Goal: Communication & Community: Answer question/provide support

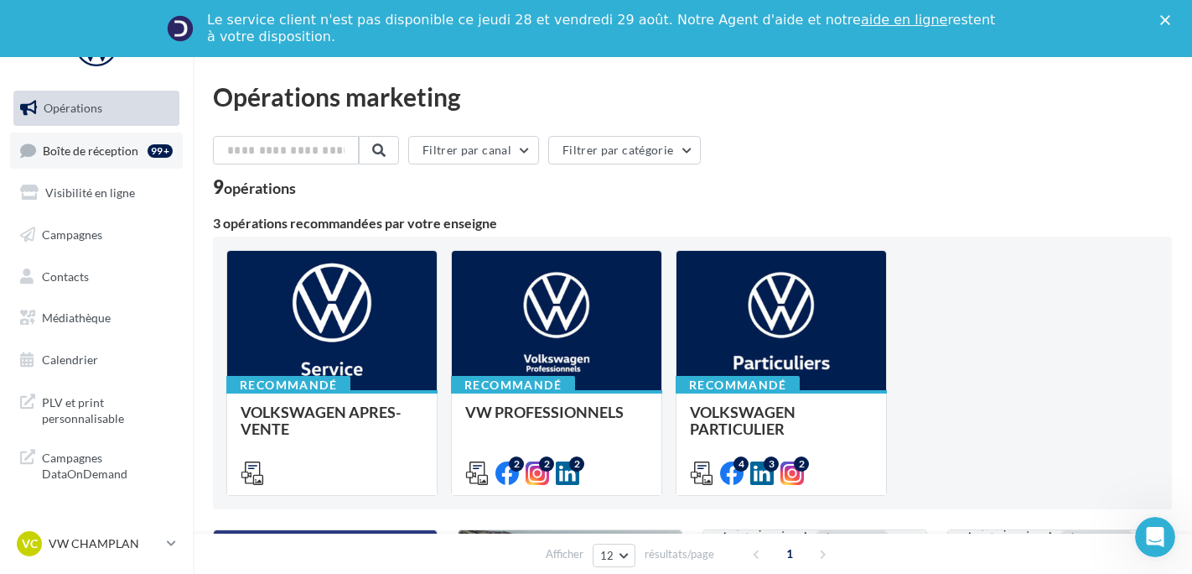
click at [60, 135] on link "Boîte de réception 99+" at bounding box center [96, 150] width 173 height 36
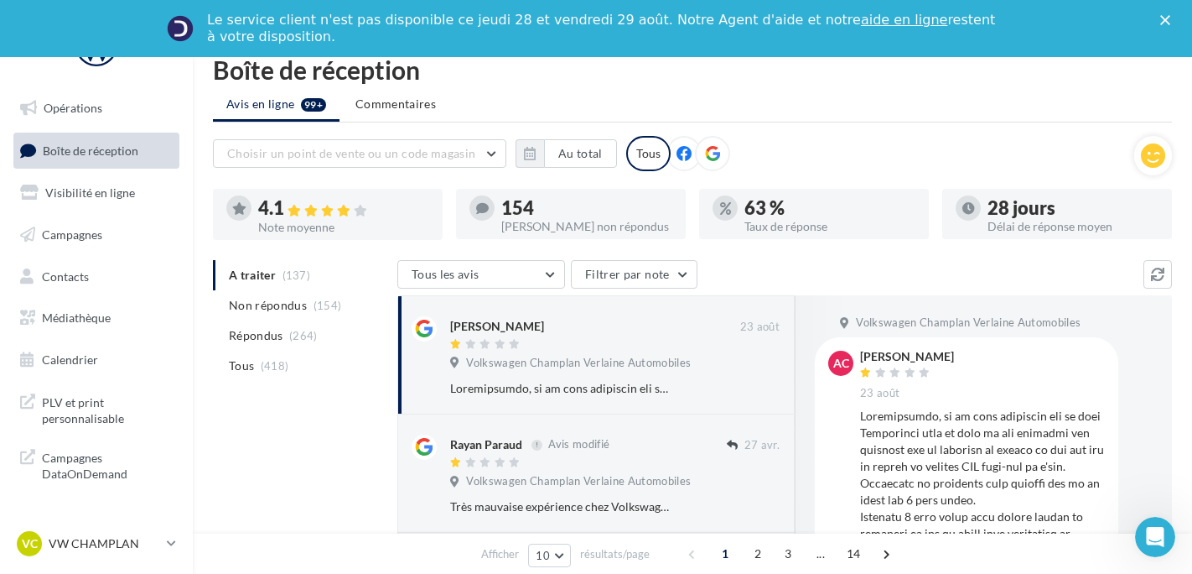
click at [294, 313] on span "Non répondus" at bounding box center [268, 305] width 78 height 17
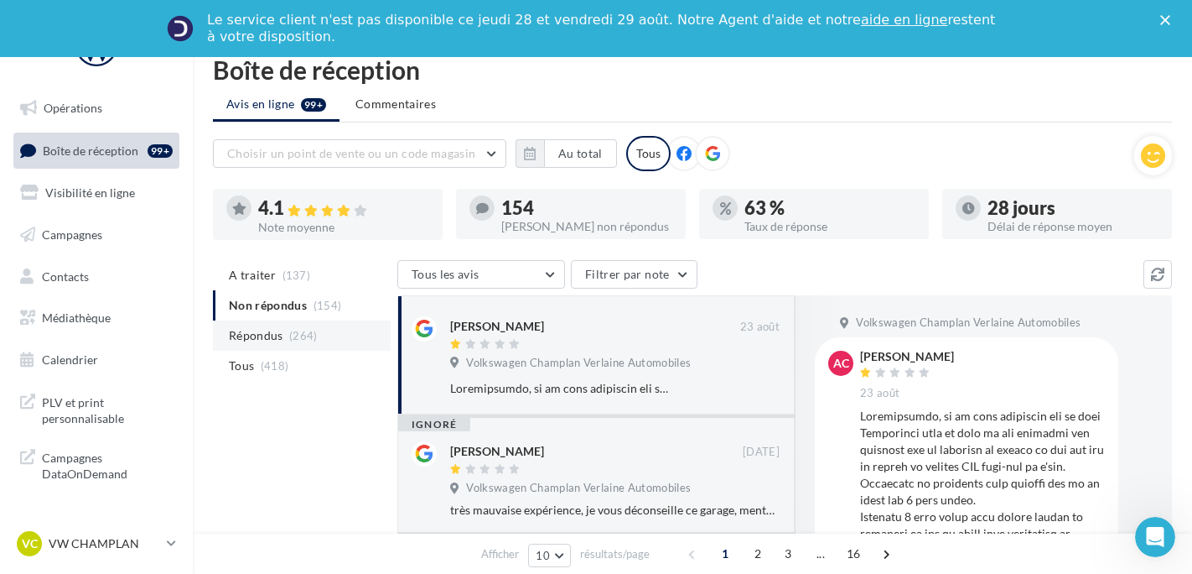
click at [280, 345] on li "Répondus (264)" at bounding box center [302, 335] width 178 height 30
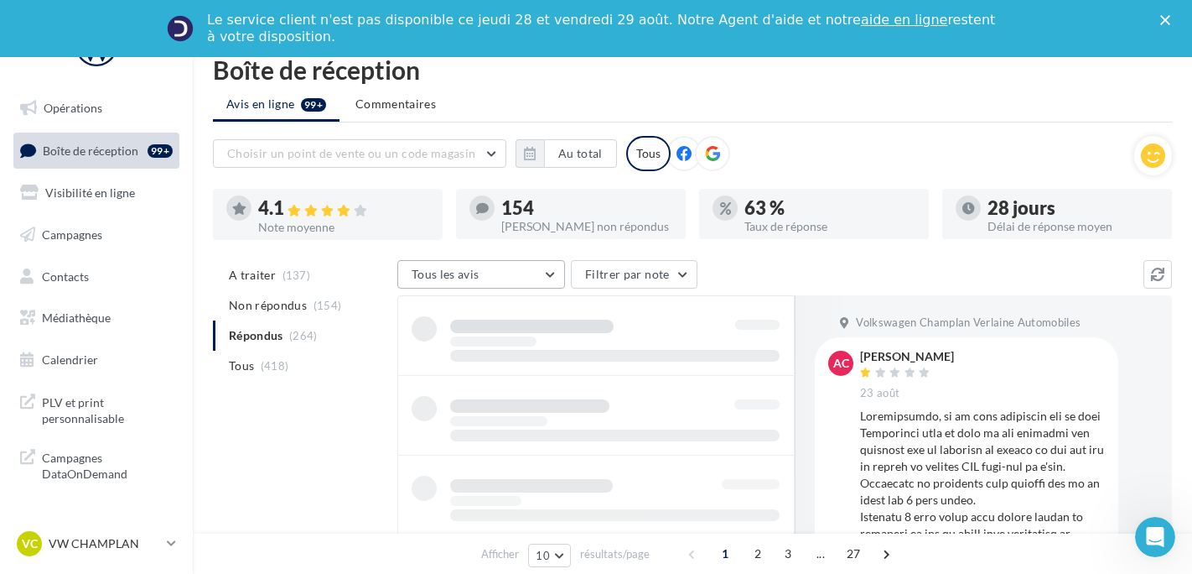
click at [514, 271] on button "Tous les avis" at bounding box center [481, 274] width 168 height 29
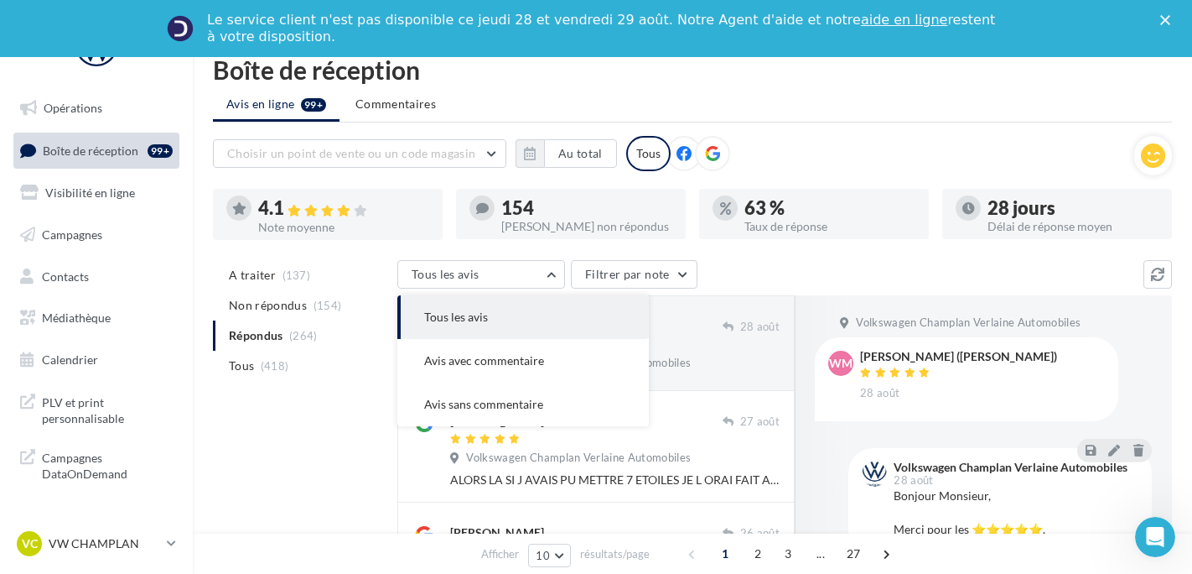
drag, startPoint x: 366, startPoint y: 397, endPoint x: 381, endPoint y: 388, distance: 18.0
click at [365, 397] on div "A traiter (137) Non répondus (154) Répondus (264) Tous (418)" at bounding box center [305, 334] width 184 height 148
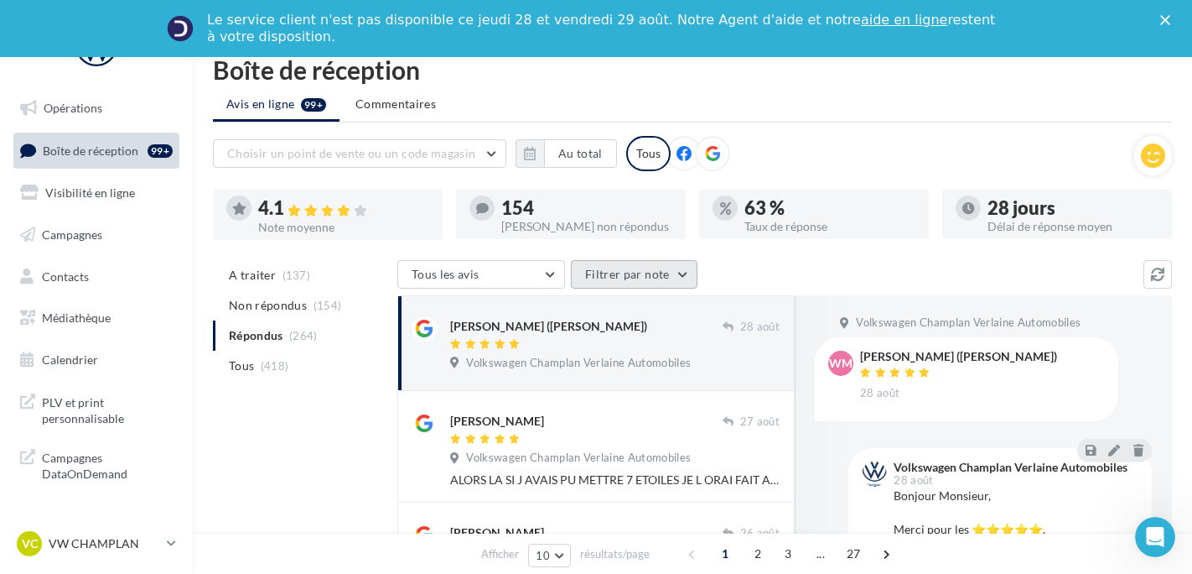
click at [588, 278] on button "Filtrer par note" at bounding box center [634, 274] width 127 height 29
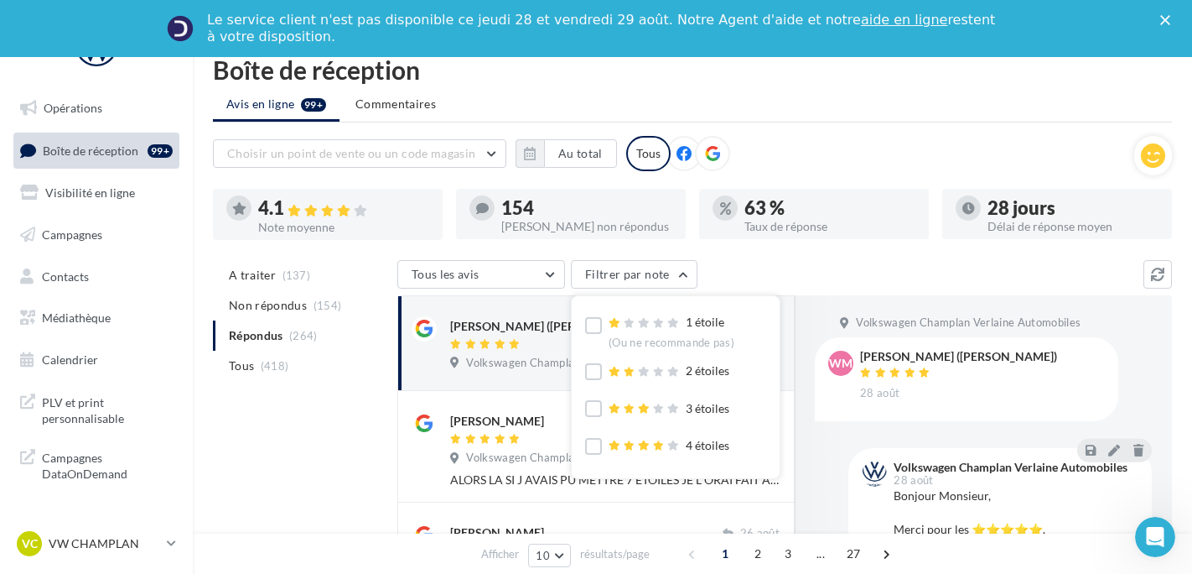
click at [575, 326] on div "1 étoile (Ou ne recommande pas) 2 étoiles 3 étoiles 4 étoiles 5 étoiles (Ou rec…" at bounding box center [676, 387] width 208 height 182
click at [585, 324] on label at bounding box center [593, 325] width 17 height 17
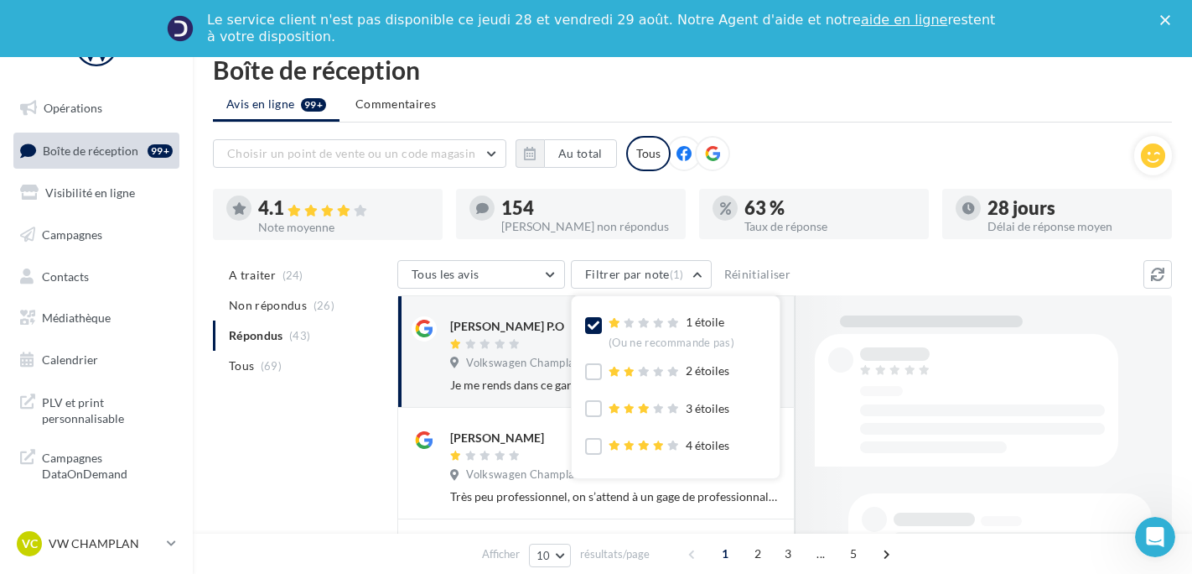
click at [382, 391] on div "A traiter (24) Non répondus (26) Répondus (43) Tous (69)" at bounding box center [305, 334] width 184 height 148
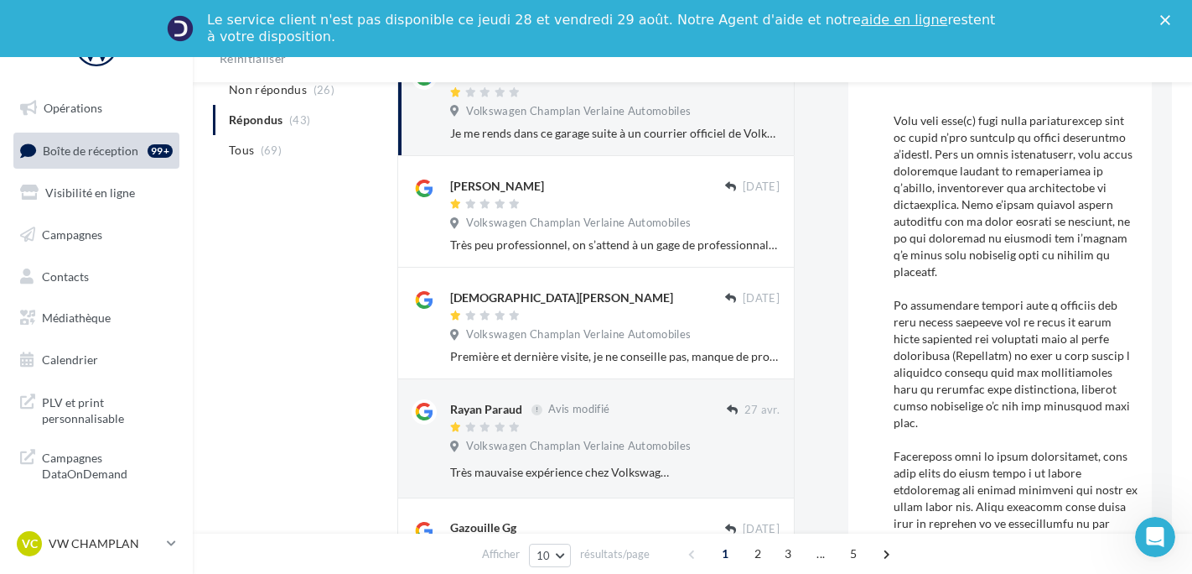
scroll to position [755, 0]
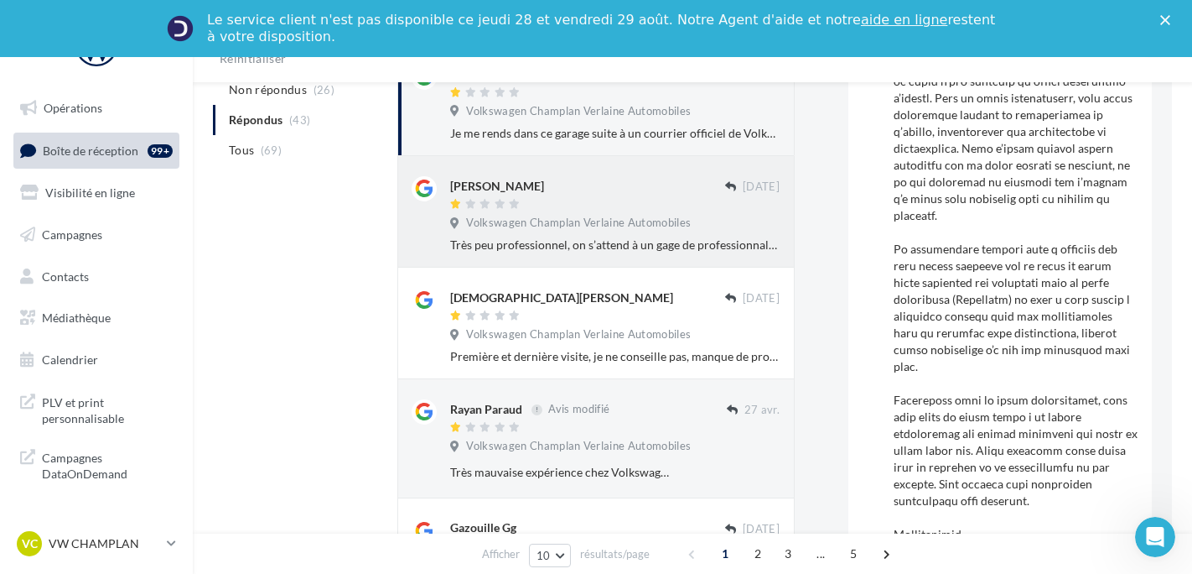
click at [623, 232] on div "Volkswagen Champlan Verlaine Automobiles" at bounding box center [615, 224] width 330 height 18
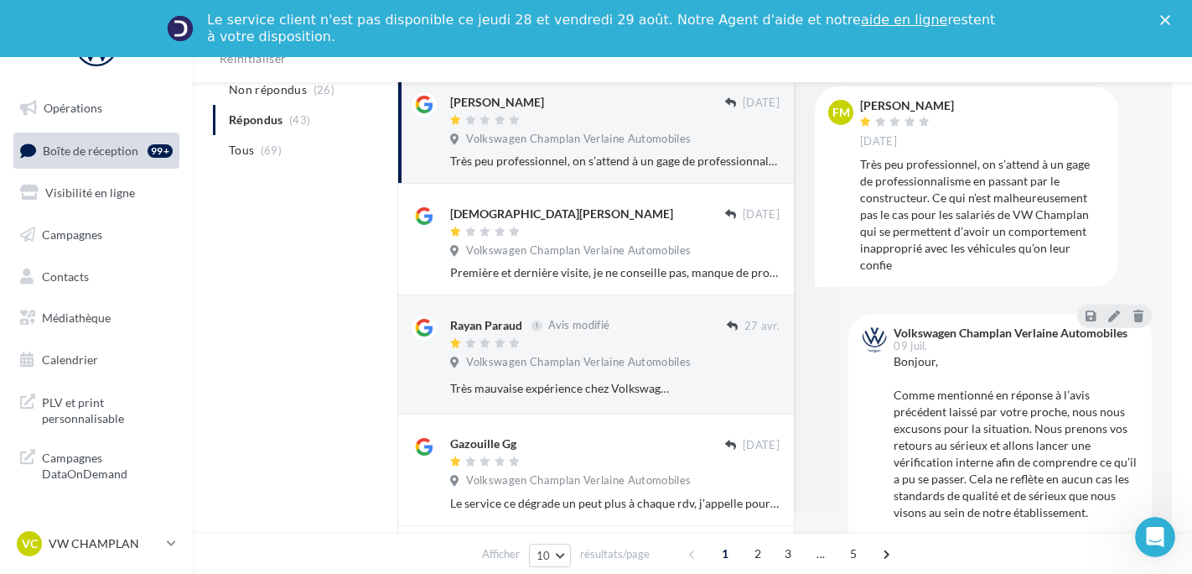
scroll to position [106, 0]
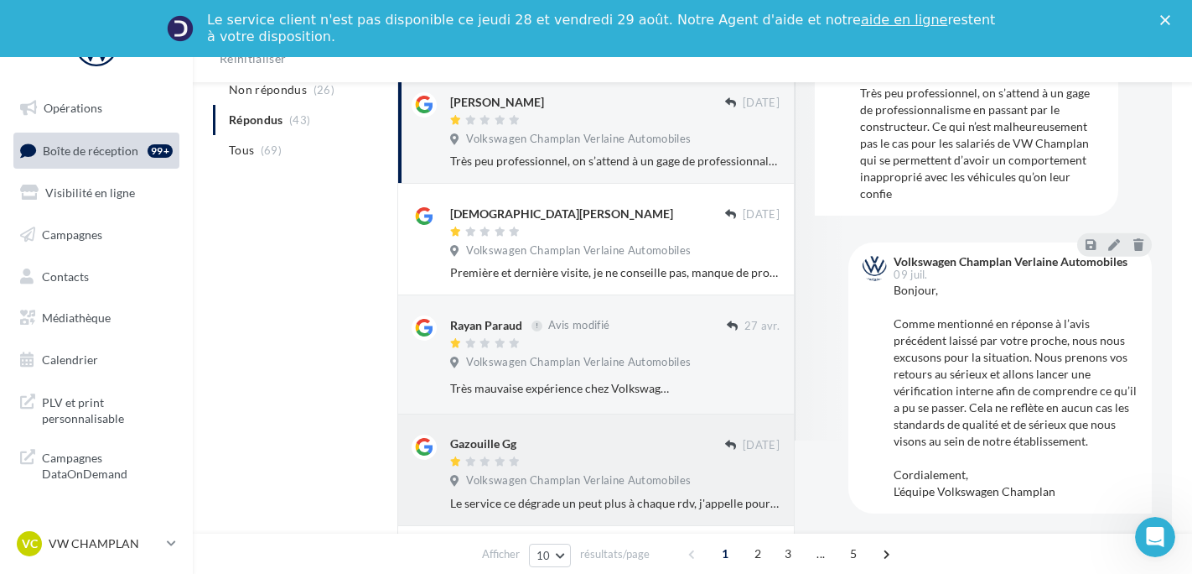
click at [620, 461] on div at bounding box center [587, 462] width 275 height 14
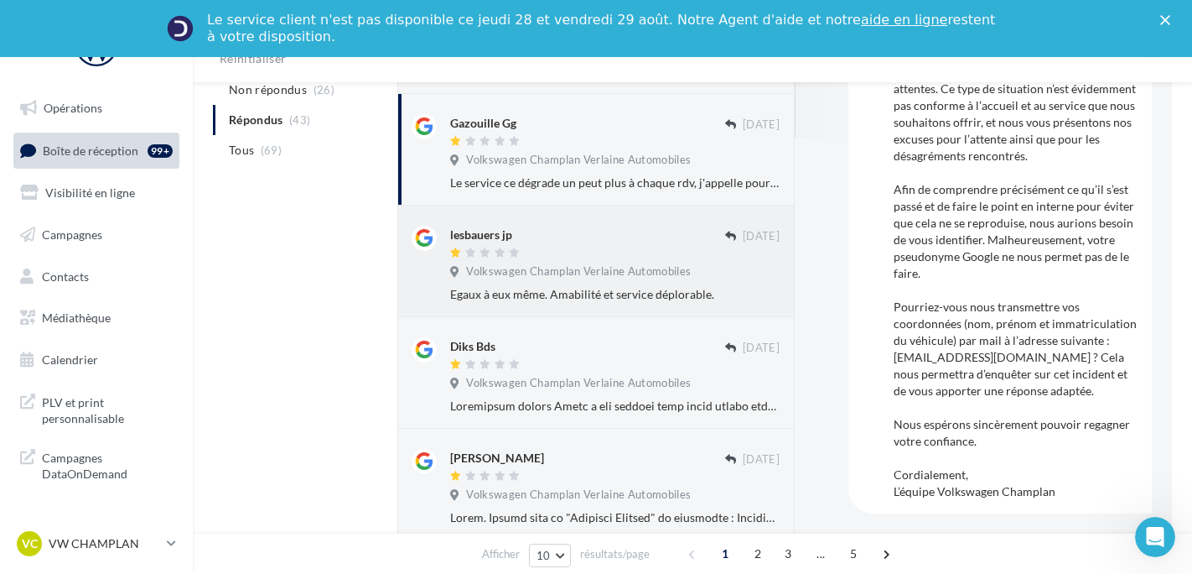
scroll to position [684, 0]
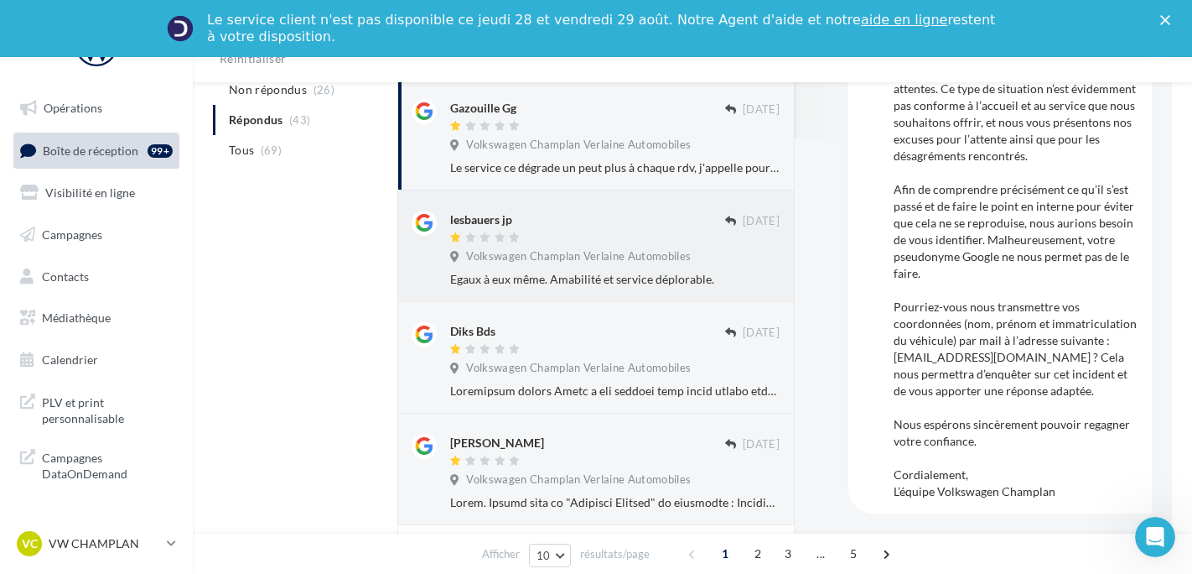
click at [593, 204] on div "lesbauers jp [DATE] Volkswagen Champlan Verlaine Automobiles Egaux à eux même. …" at bounding box center [595, 246] width 397 height 112
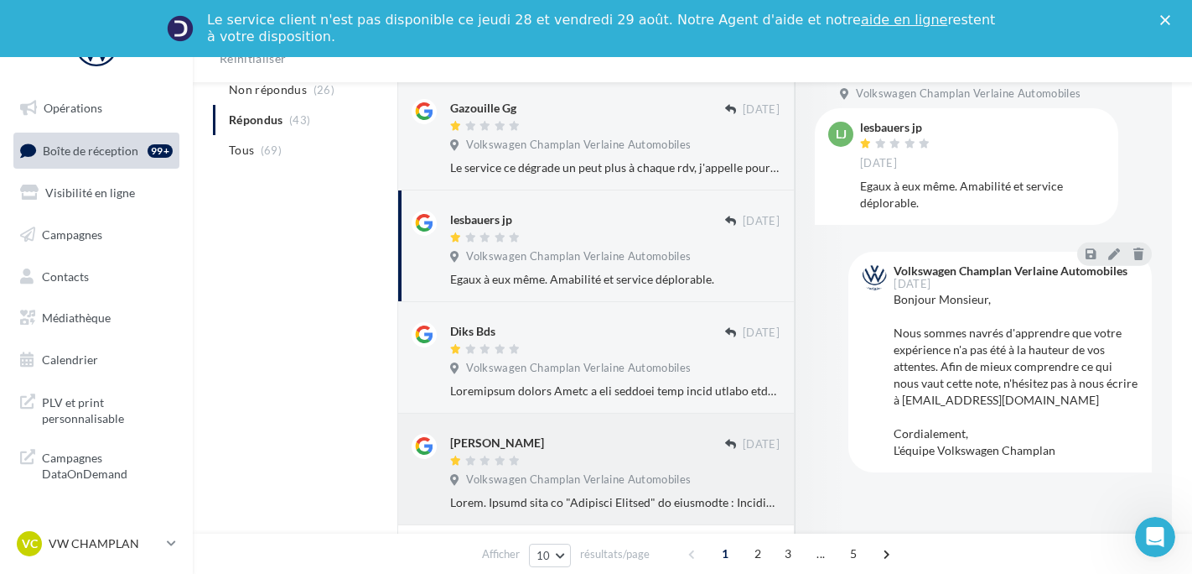
click at [661, 461] on div at bounding box center [587, 461] width 275 height 14
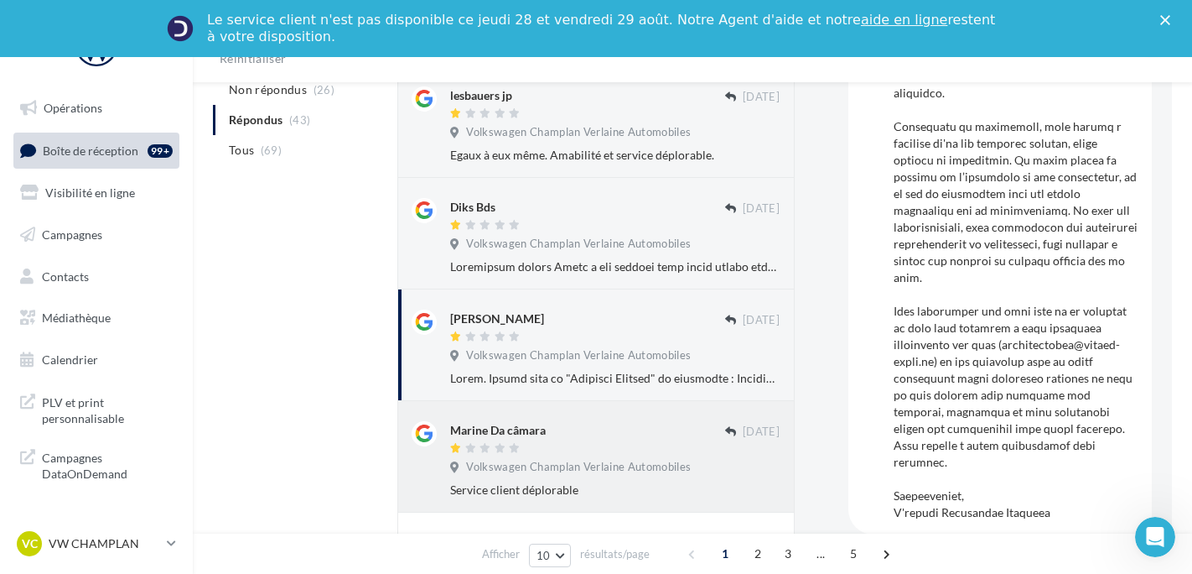
scroll to position [936, 0]
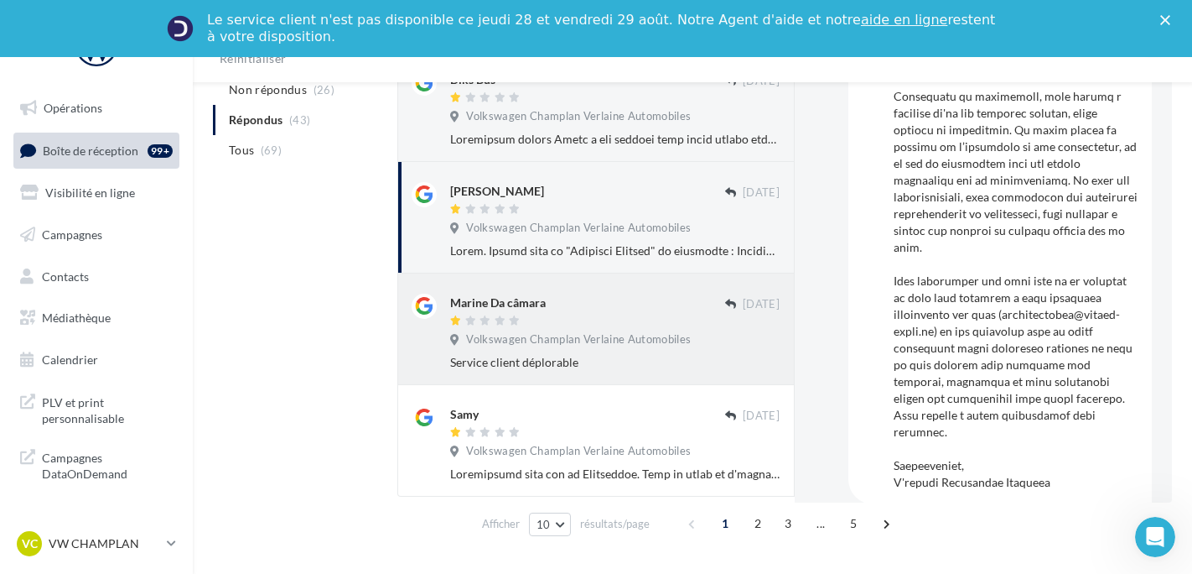
click at [639, 339] on span "Volkswagen Champlan Verlaine Automobiles" at bounding box center [578, 339] width 225 height 15
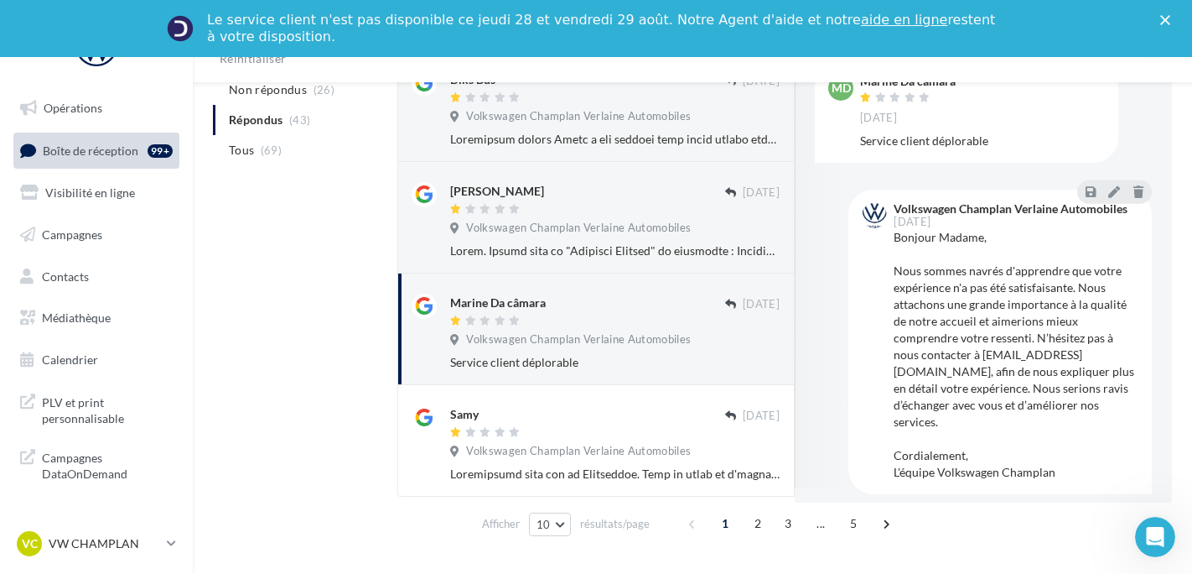
scroll to position [39, 0]
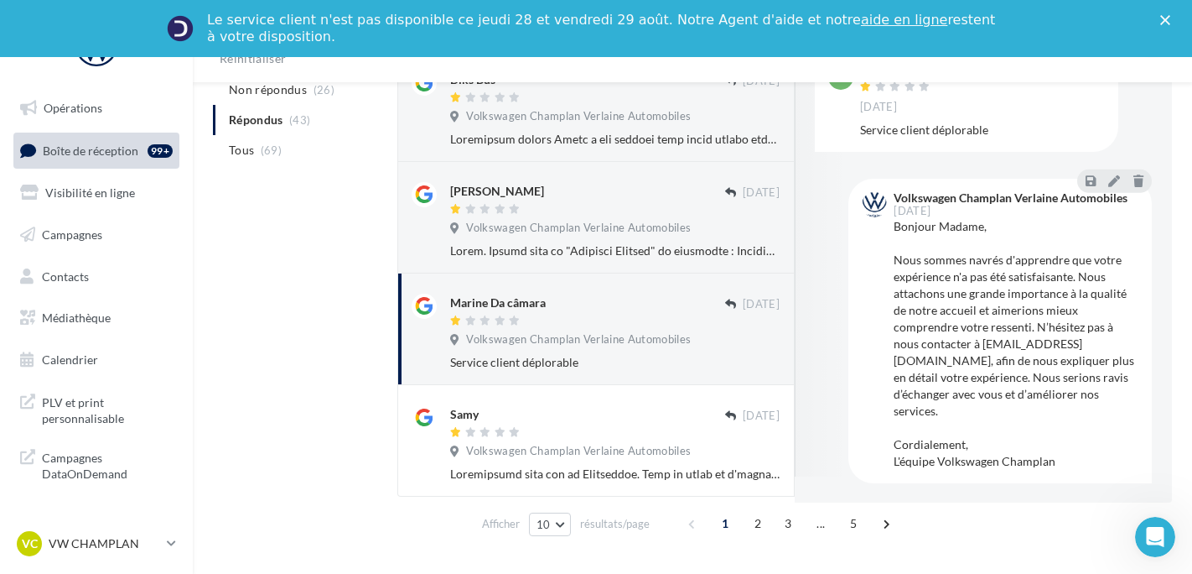
drag, startPoint x: 1074, startPoint y: 460, endPoint x: 891, endPoint y: 229, distance: 294.9
click at [894, 231] on div "Bonjour Madame, Nous sommes navrés d'apprendre que votre expérience n'a pas été…" at bounding box center [1016, 344] width 245 height 252
copy div "Bonjour Madame, Nous sommes navrés d'apprendre que votre expérience n'a pas été…"
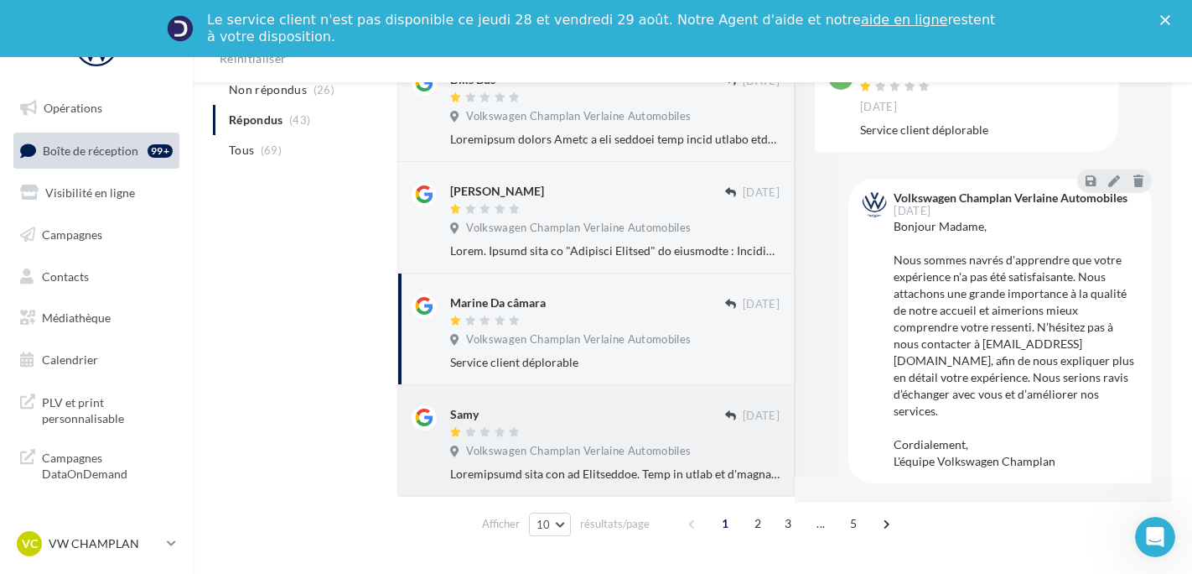
click at [667, 470] on div "Samy [DATE] Volkswagen Champlan Verlaine Automobiles" at bounding box center [615, 443] width 330 height 77
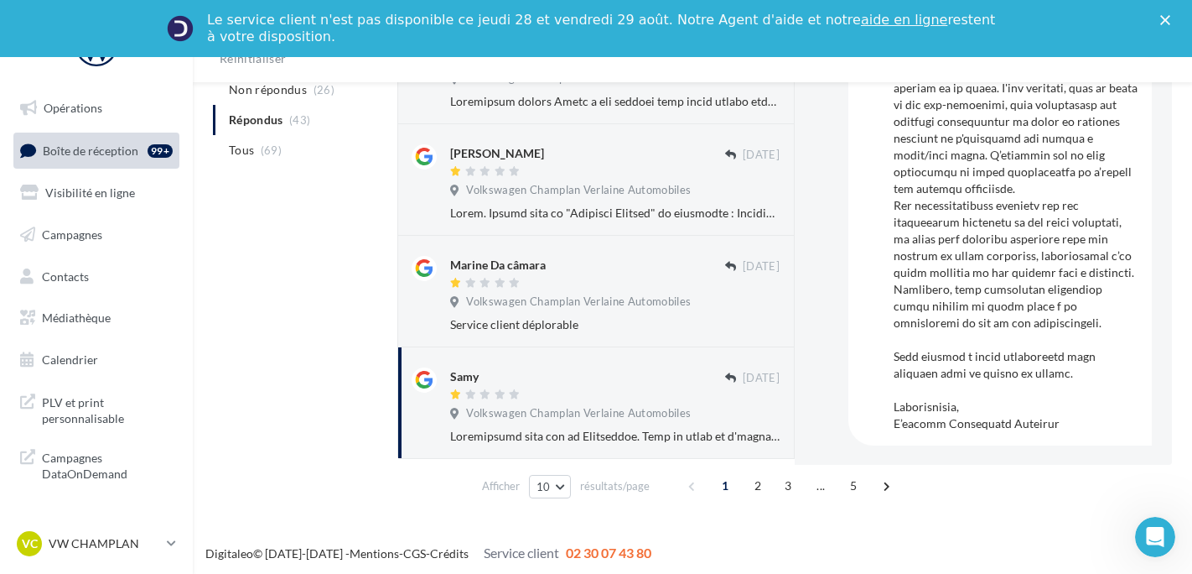
scroll to position [984, 0]
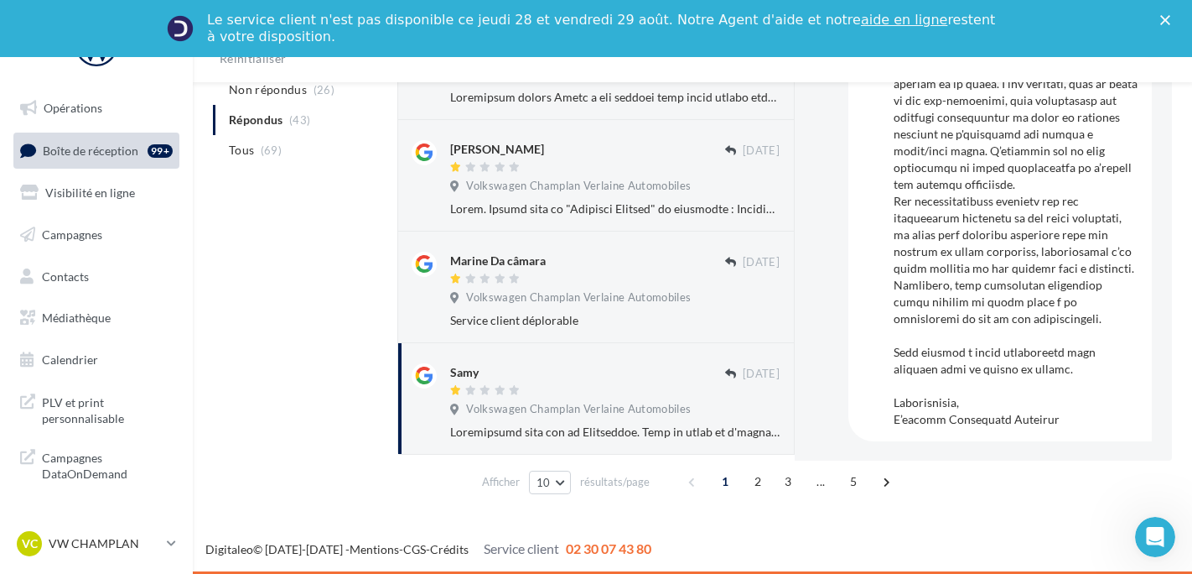
click at [765, 488] on span "2" at bounding box center [758, 481] width 27 height 27
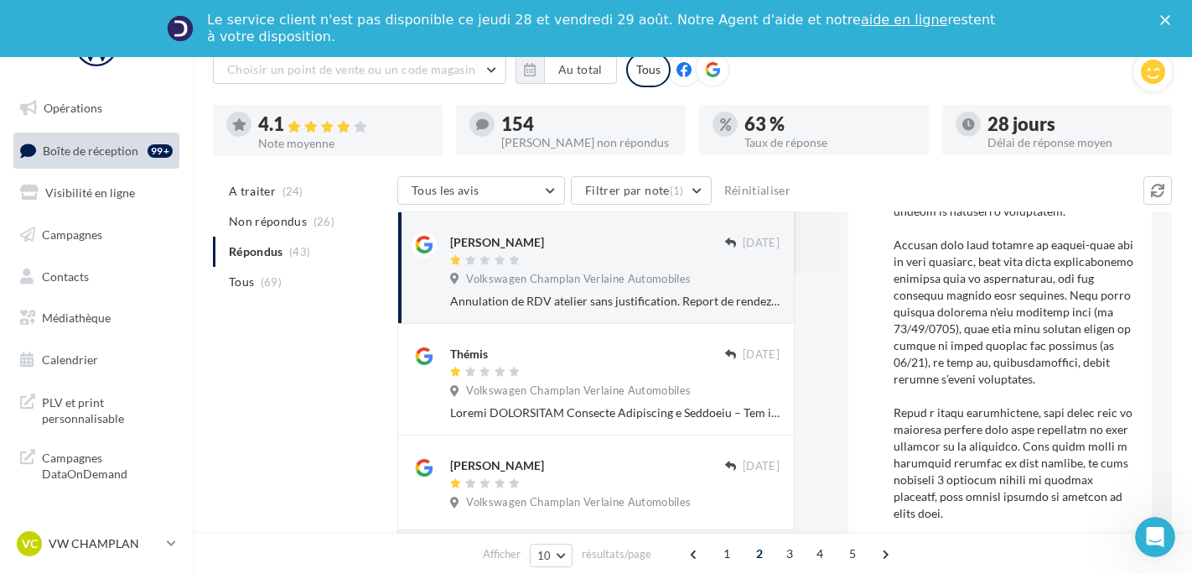
scroll to position [419, 0]
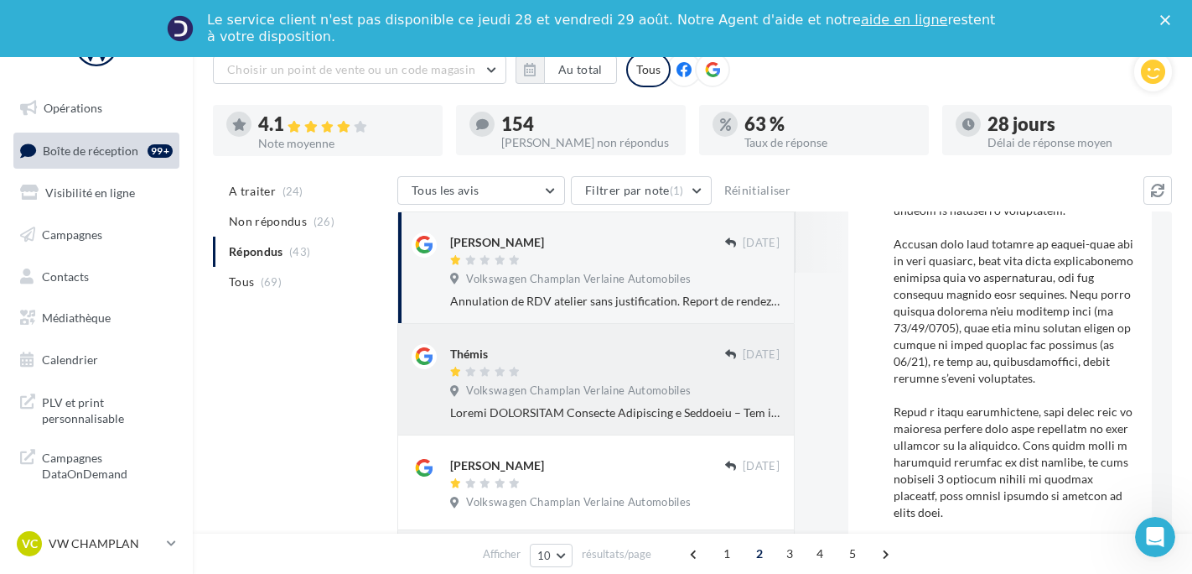
click at [572, 389] on span "Volkswagen Champlan Verlaine Automobiles" at bounding box center [578, 390] width 225 height 15
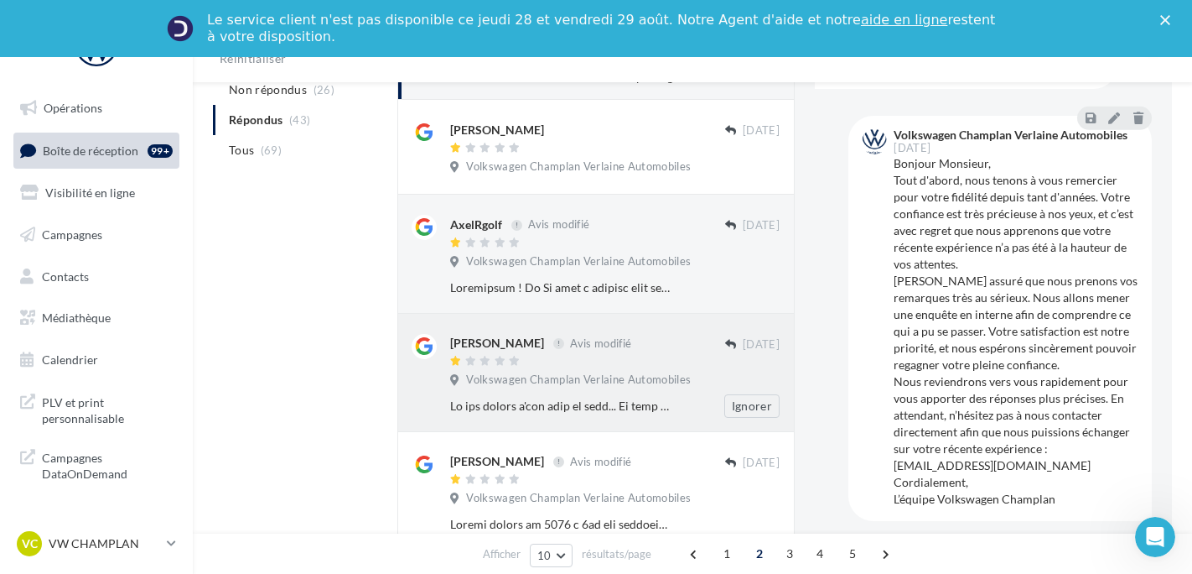
scroll to position [877, 0]
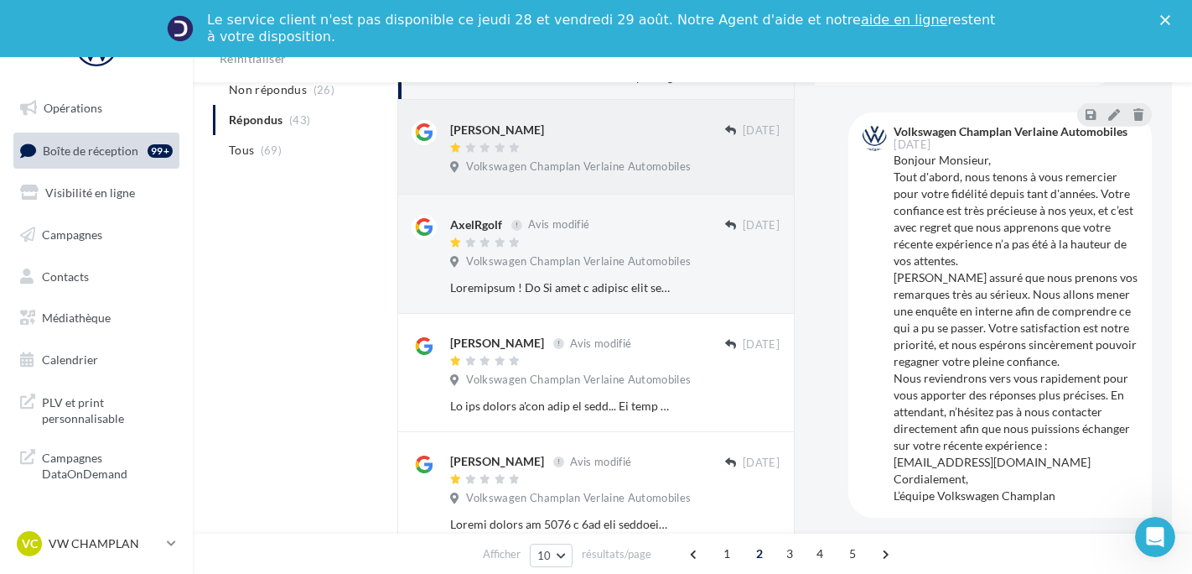
click at [550, 180] on div "[PERSON_NAME] [DATE] Volkswagen Champlan Verlaine Automobiles" at bounding box center [615, 150] width 330 height 60
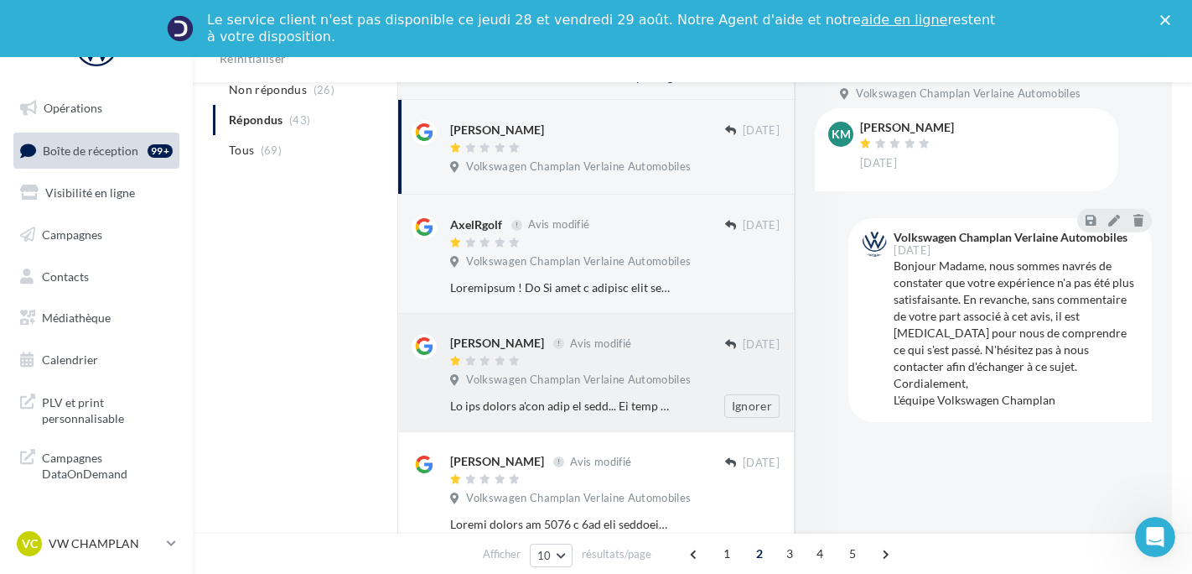
click at [556, 397] on div "[PERSON_NAME] Avis modifié [DATE] Volkswagen Champlan Verlaine Automobiles Igno…" at bounding box center [615, 376] width 330 height 84
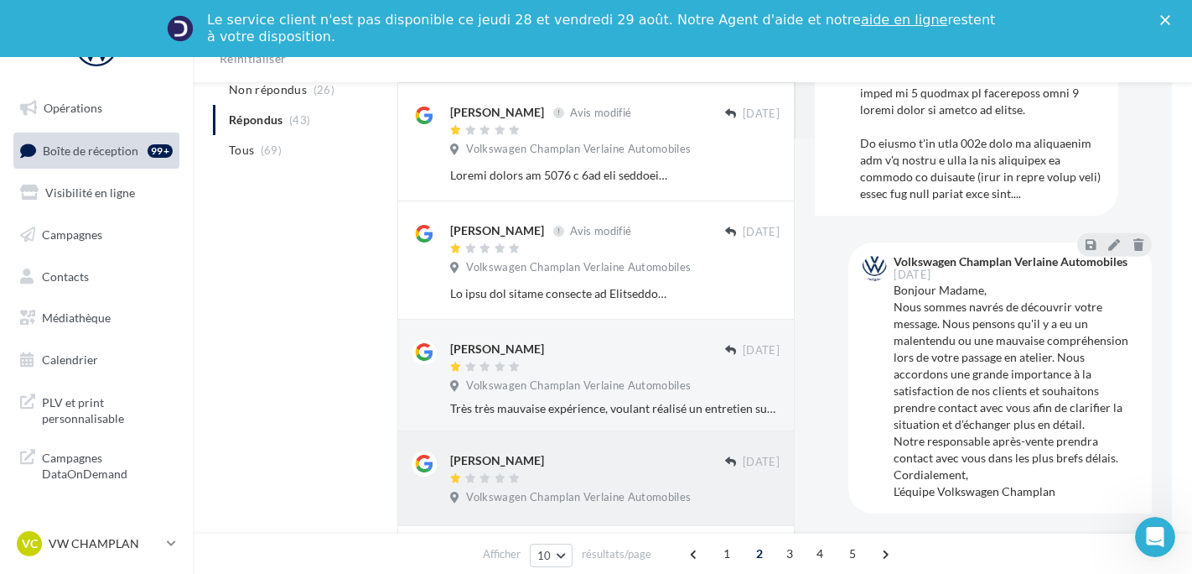
scroll to position [852, 0]
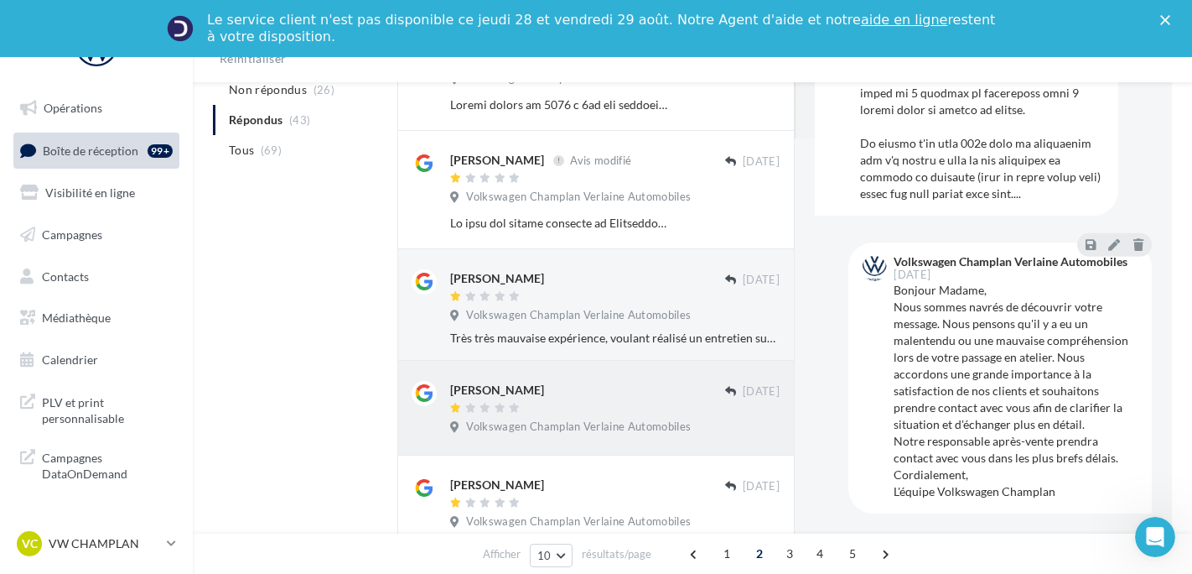
click at [653, 416] on div at bounding box center [587, 409] width 275 height 14
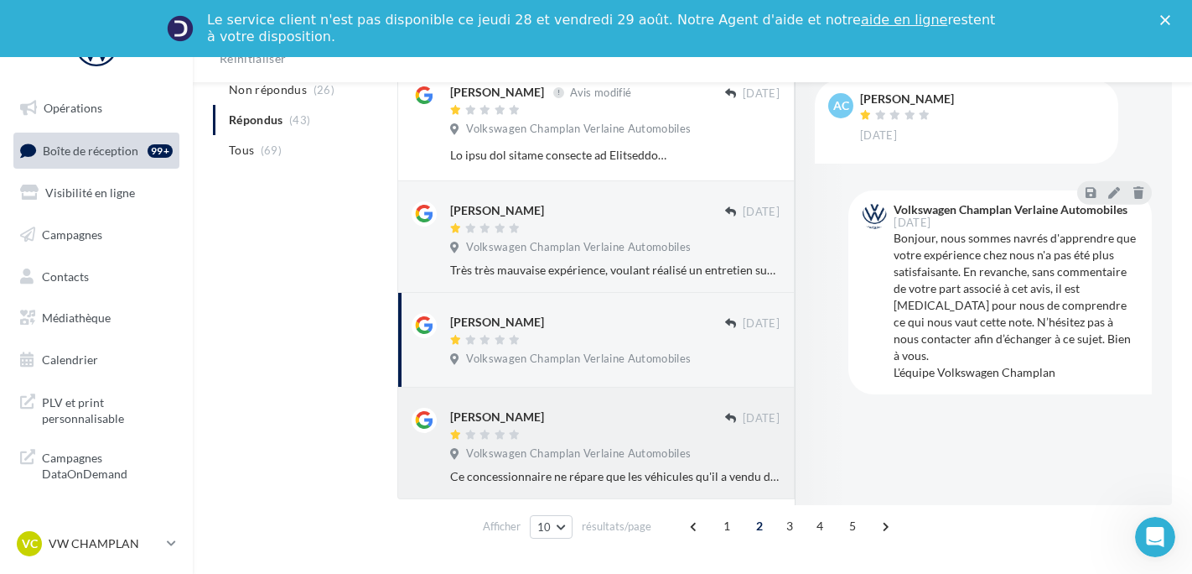
scroll to position [936, 0]
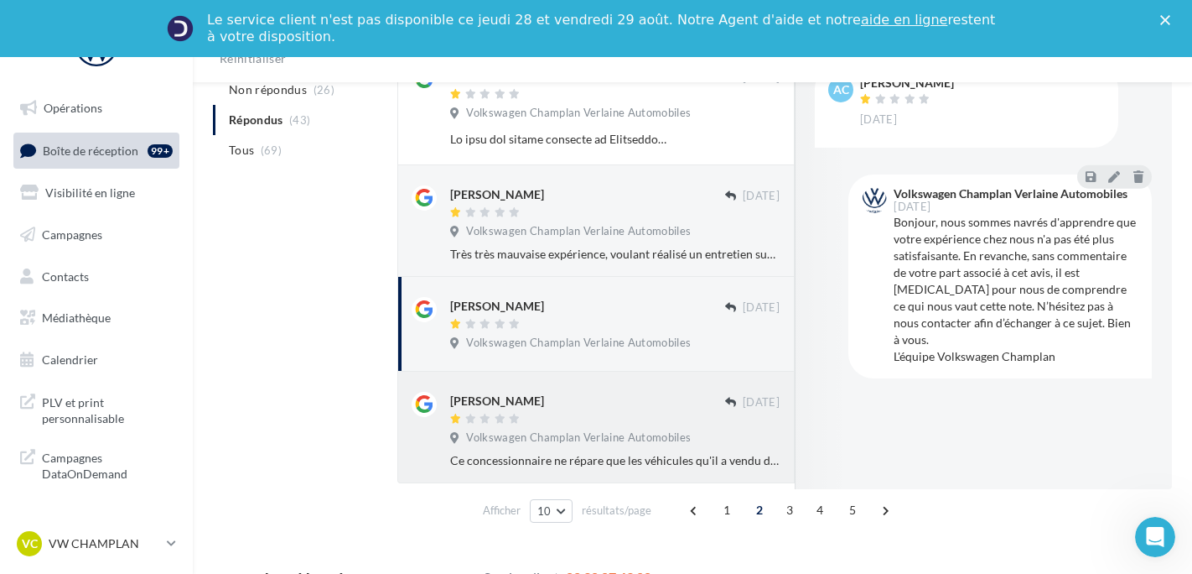
click at [572, 427] on div at bounding box center [587, 420] width 275 height 14
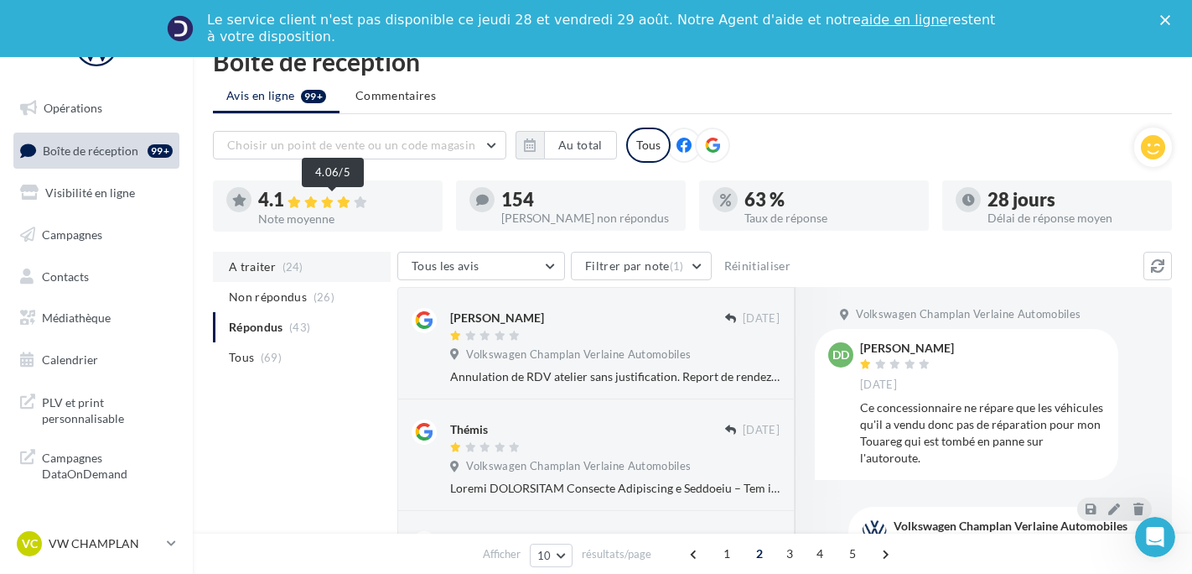
scroll to position [0, 0]
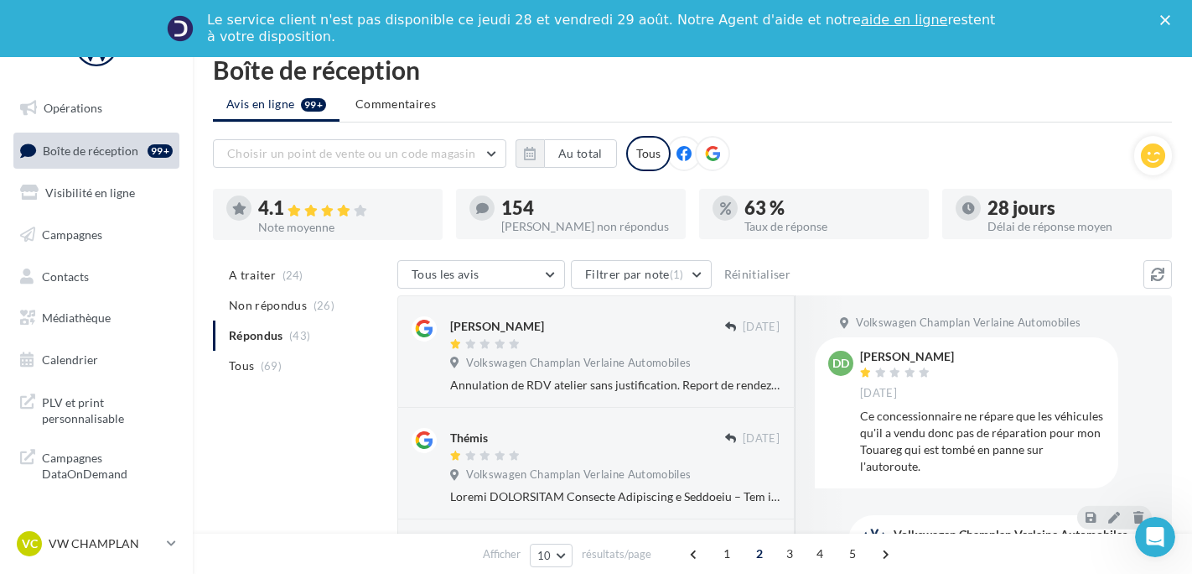
click at [304, 273] on li "A traiter (24)" at bounding box center [302, 275] width 178 height 30
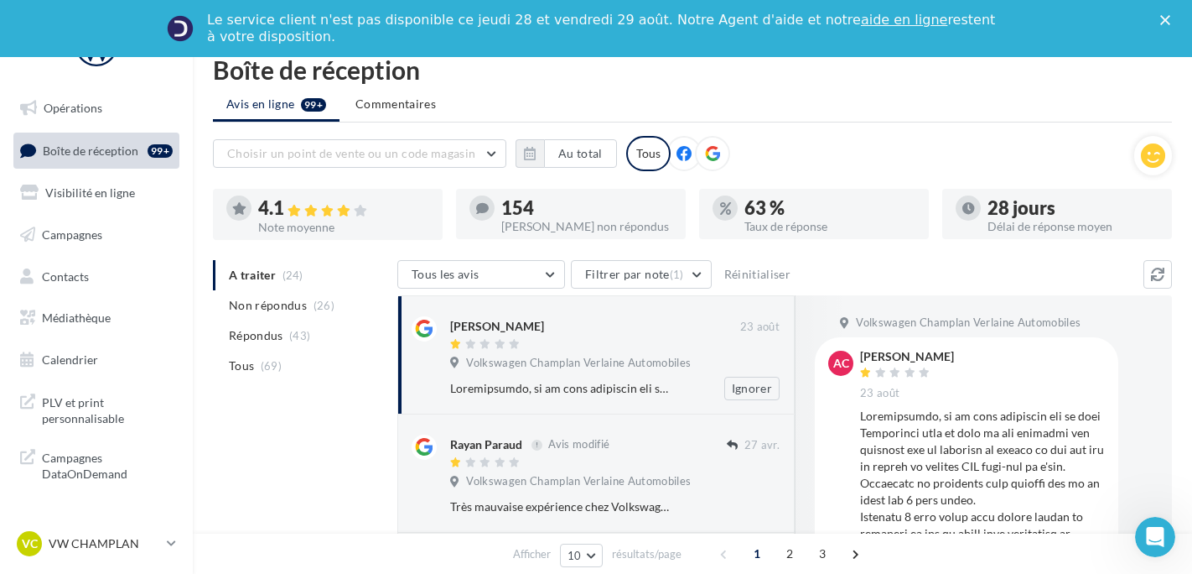
click at [630, 330] on div "[PERSON_NAME]" at bounding box center [595, 325] width 290 height 18
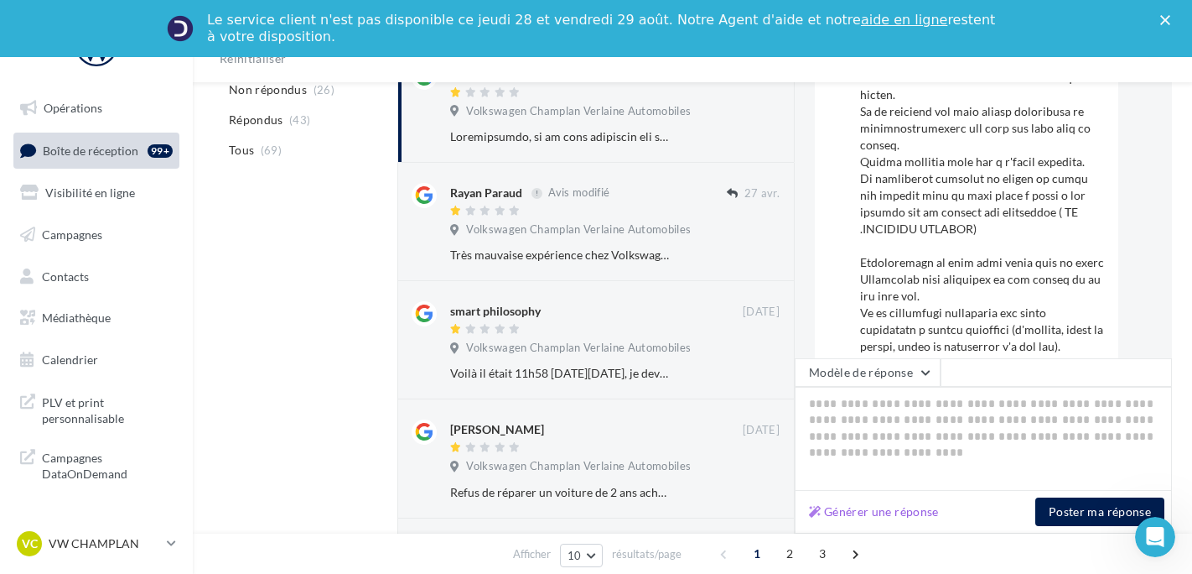
scroll to position [671, 0]
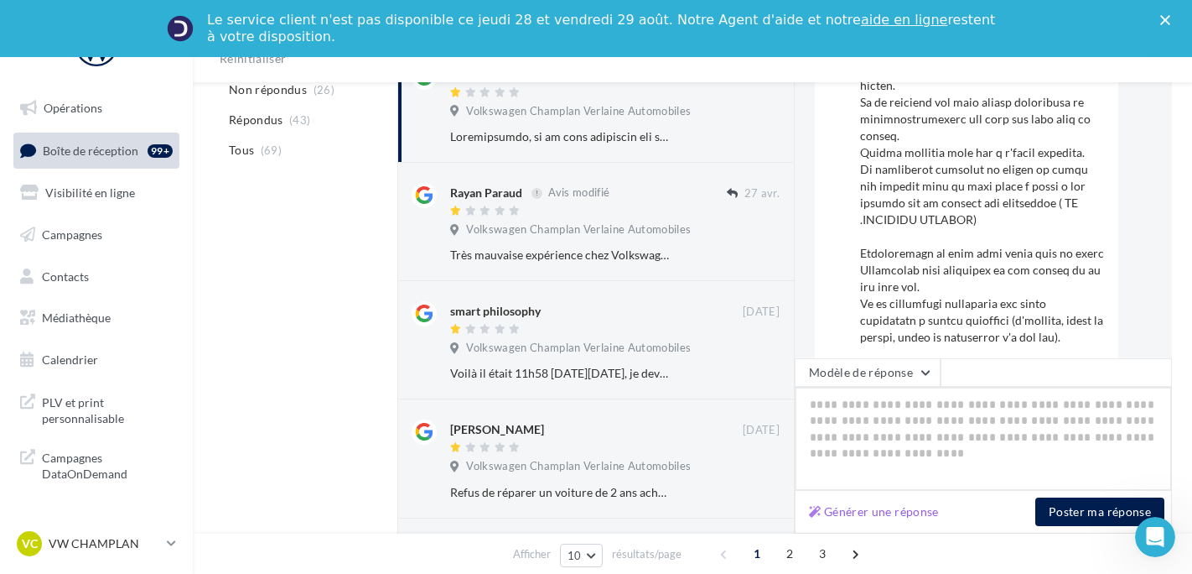
click at [900, 417] on textarea at bounding box center [983, 439] width 377 height 104
paste textarea "**********"
type textarea "**********"
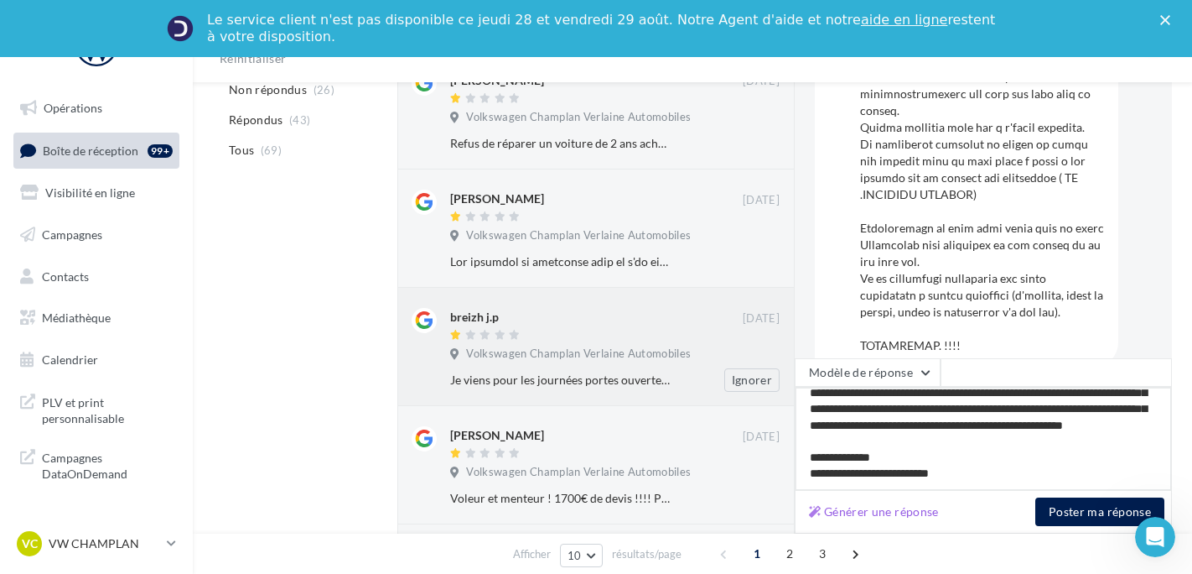
scroll to position [0, 0]
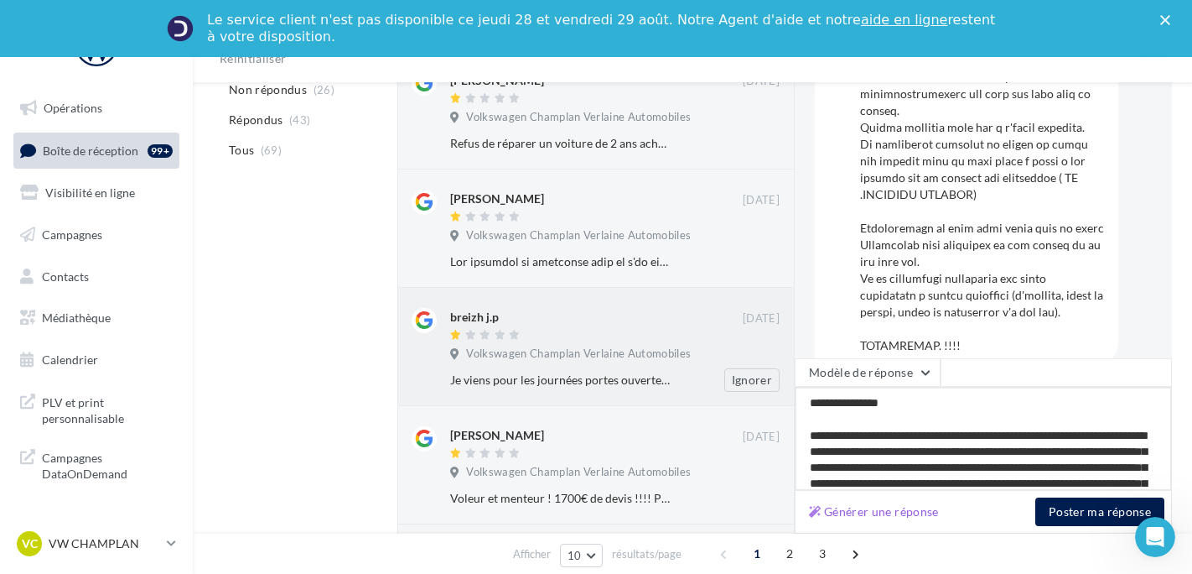
drag, startPoint x: 983, startPoint y: 481, endPoint x: 771, endPoint y: 329, distance: 260.6
click at [771, 329] on div "[PERSON_NAME] [DATE] Volkswagen Champlan Verlaine Automobiles Ignorer [PERSON_N…" at bounding box center [784, 263] width 775 height 1136
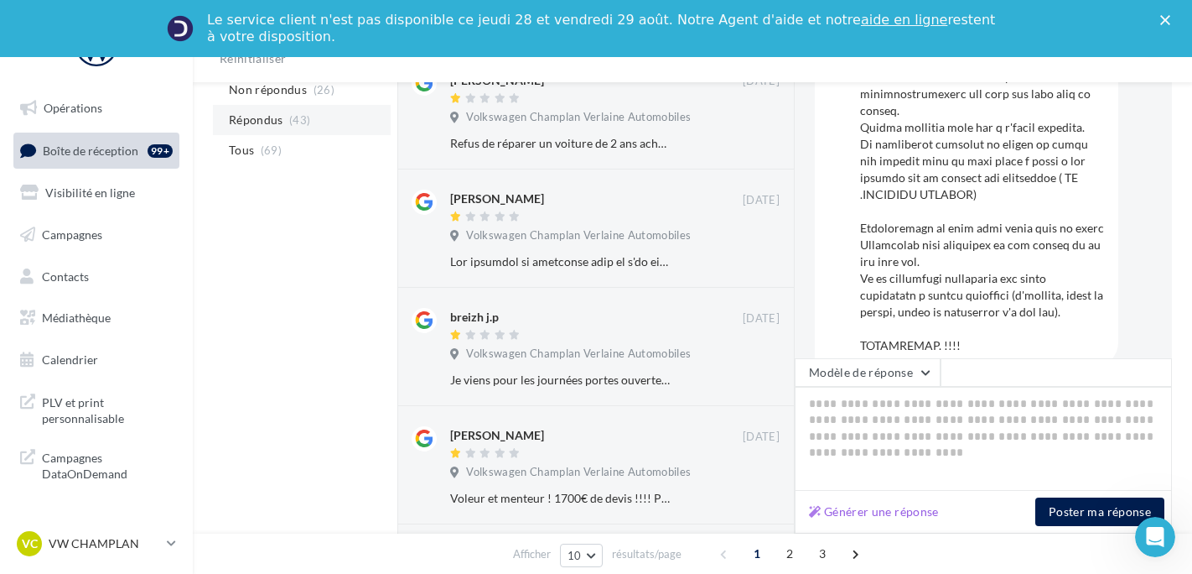
click at [289, 113] on li "Répondus (43)" at bounding box center [302, 120] width 178 height 30
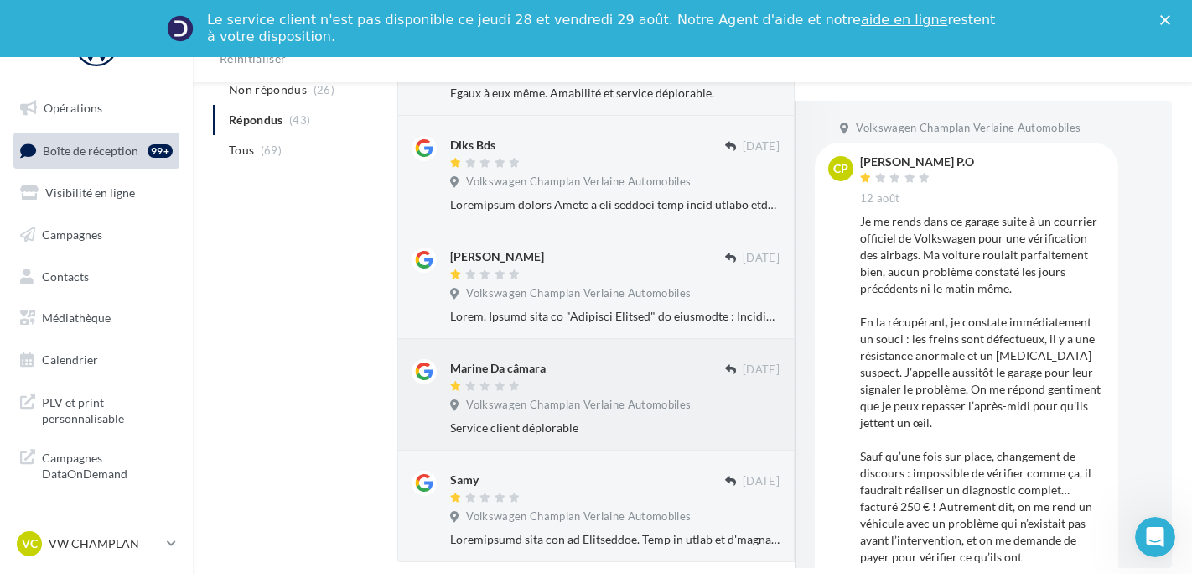
scroll to position [984, 0]
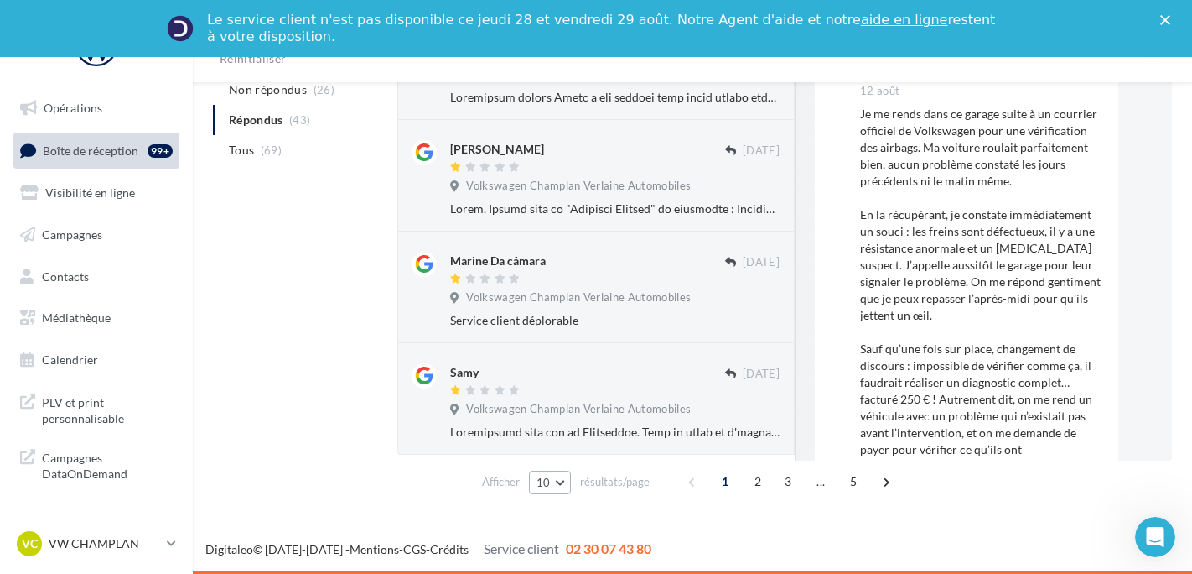
click at [558, 473] on button "10" at bounding box center [550, 481] width 43 height 23
click at [570, 443] on button "50" at bounding box center [587, 451] width 117 height 29
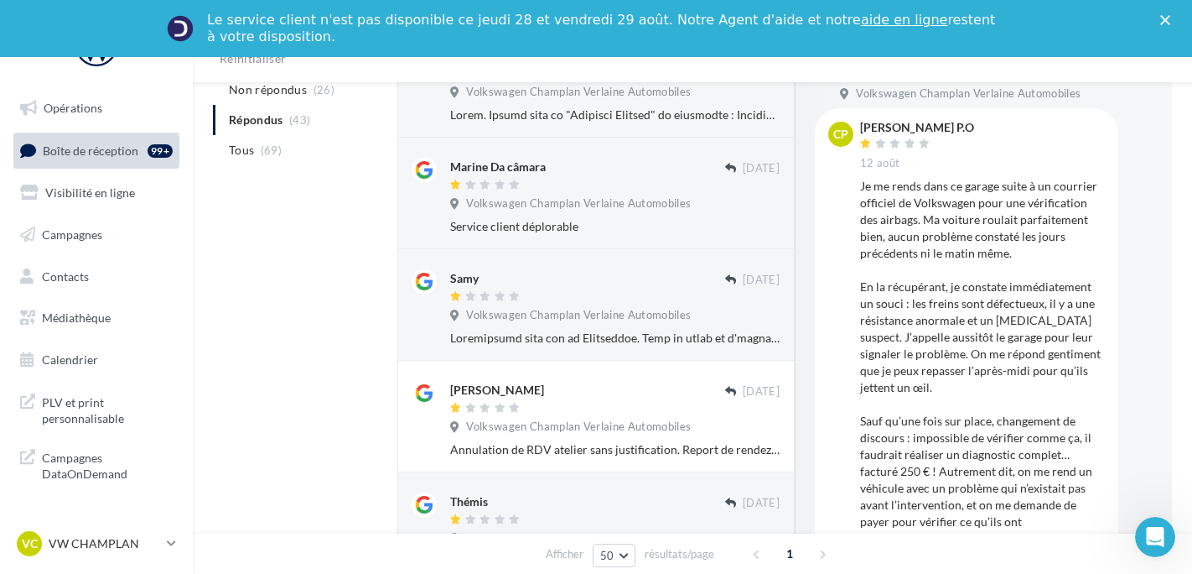
scroll to position [1491, 0]
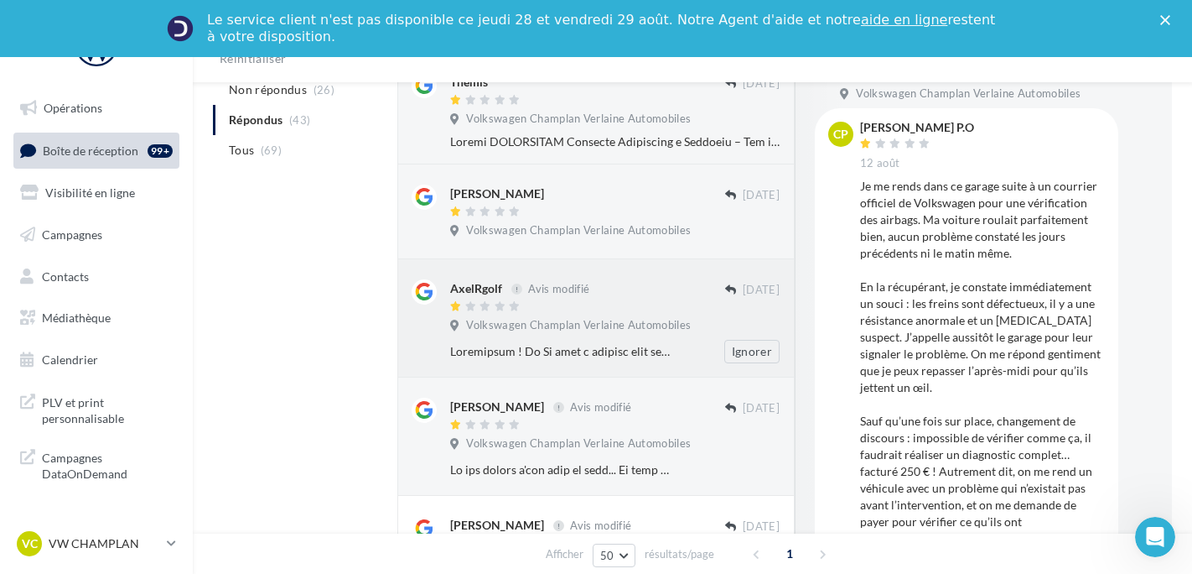
click at [614, 377] on div "AxelRgolf Avis modifié [DATE] Volkswagen Champlan Verlaine Automobiles Ignorer" at bounding box center [595, 318] width 397 height 118
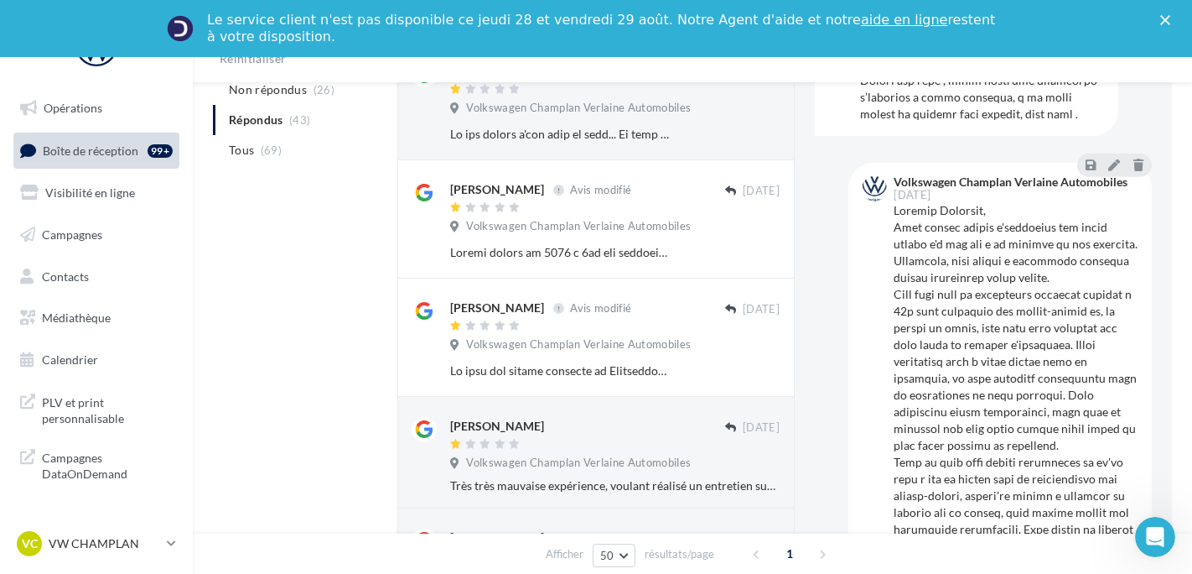
scroll to position [1006, 0]
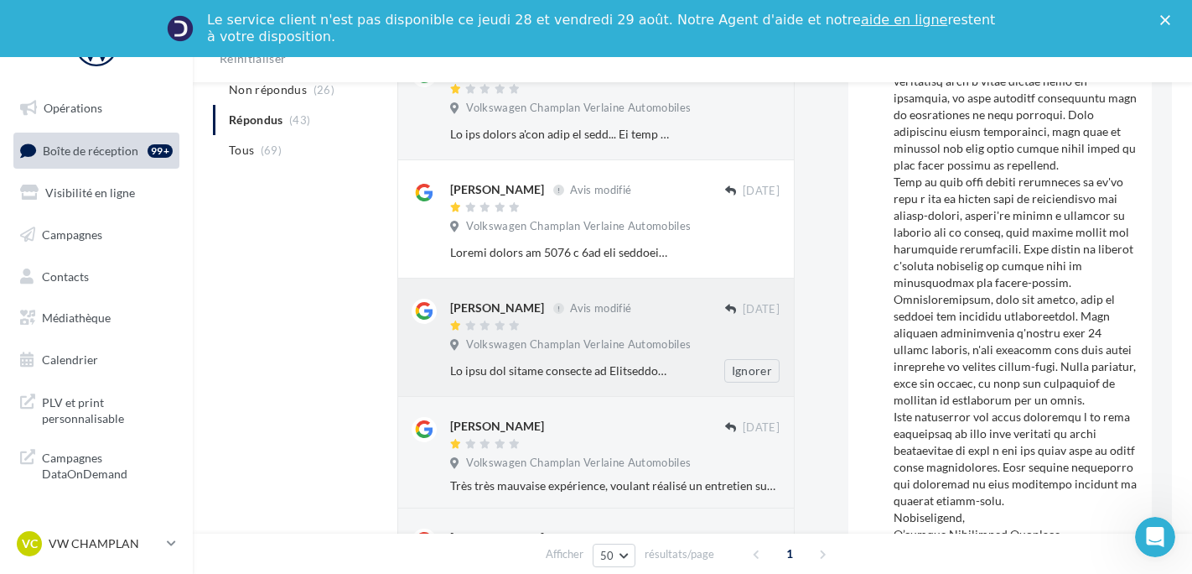
click at [630, 394] on div "[PERSON_NAME] Avis modifié [DATE] Volkswagen Champlan Verlaine Automobiles Igno…" at bounding box center [595, 337] width 397 height 118
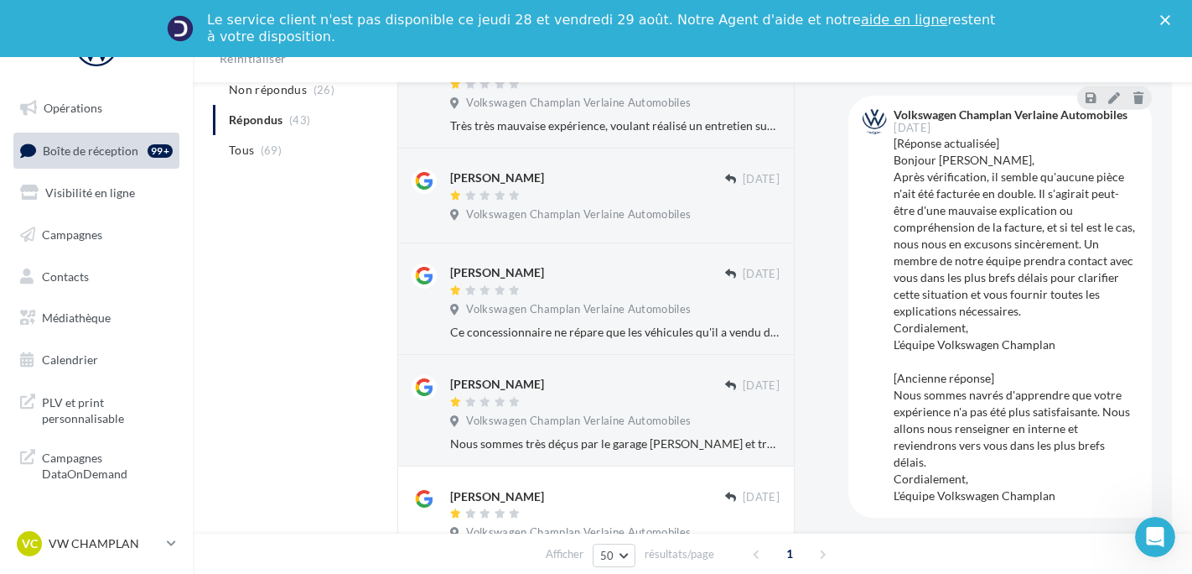
scroll to position [2245, 0]
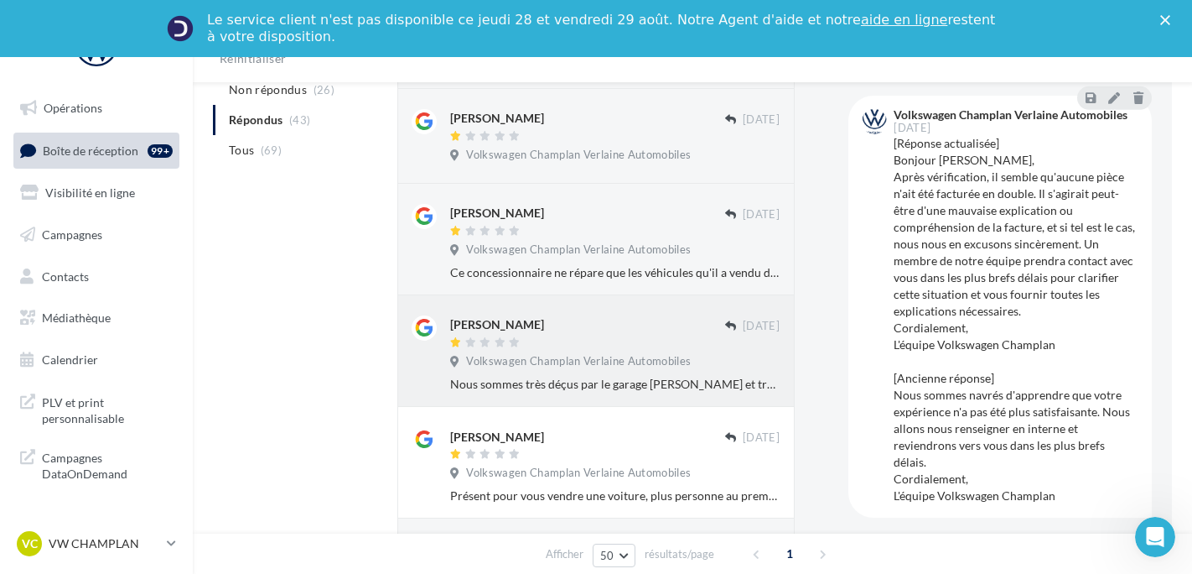
click at [631, 369] on span "Volkswagen Champlan Verlaine Automobiles" at bounding box center [578, 361] width 225 height 15
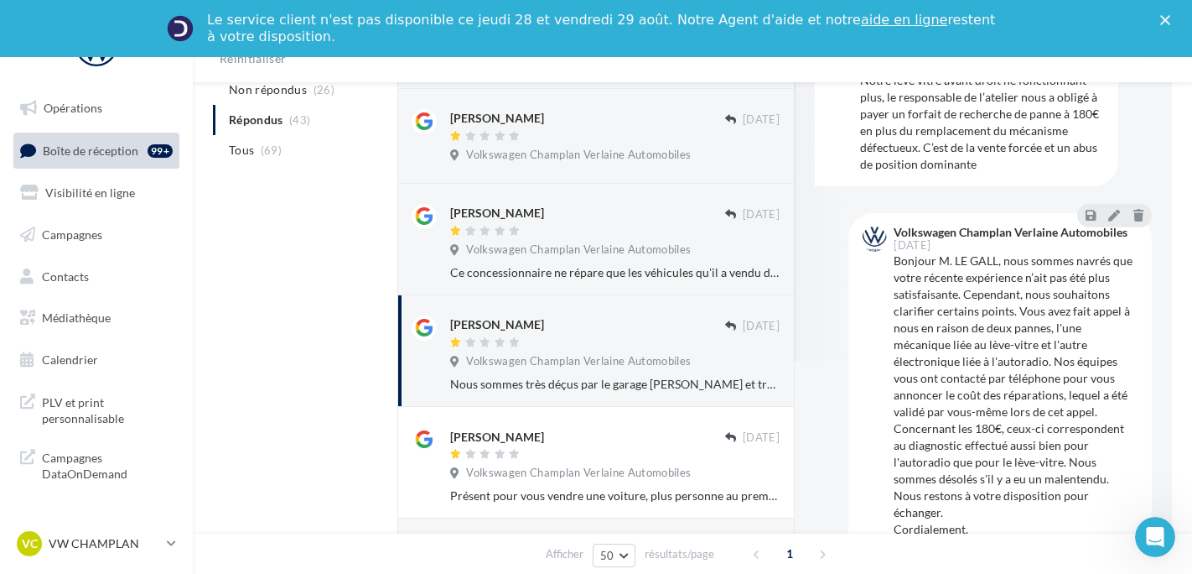
scroll to position [240, 0]
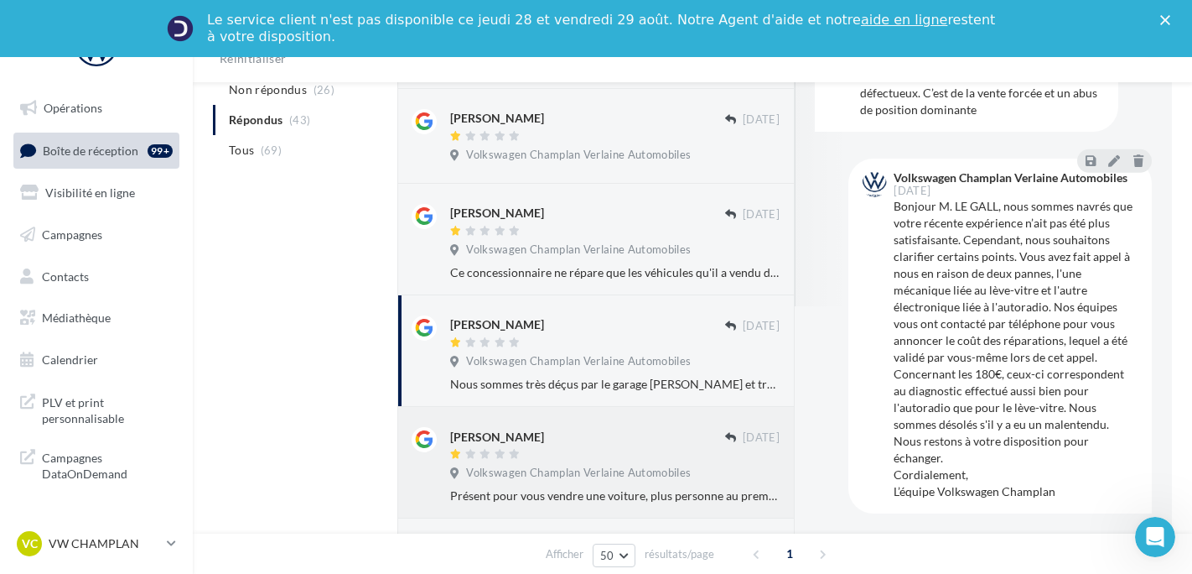
click at [535, 497] on div "[PERSON_NAME] [DATE] Volkswagen Champlan Verlaine Automobiles Présent pour vous…" at bounding box center [615, 465] width 330 height 77
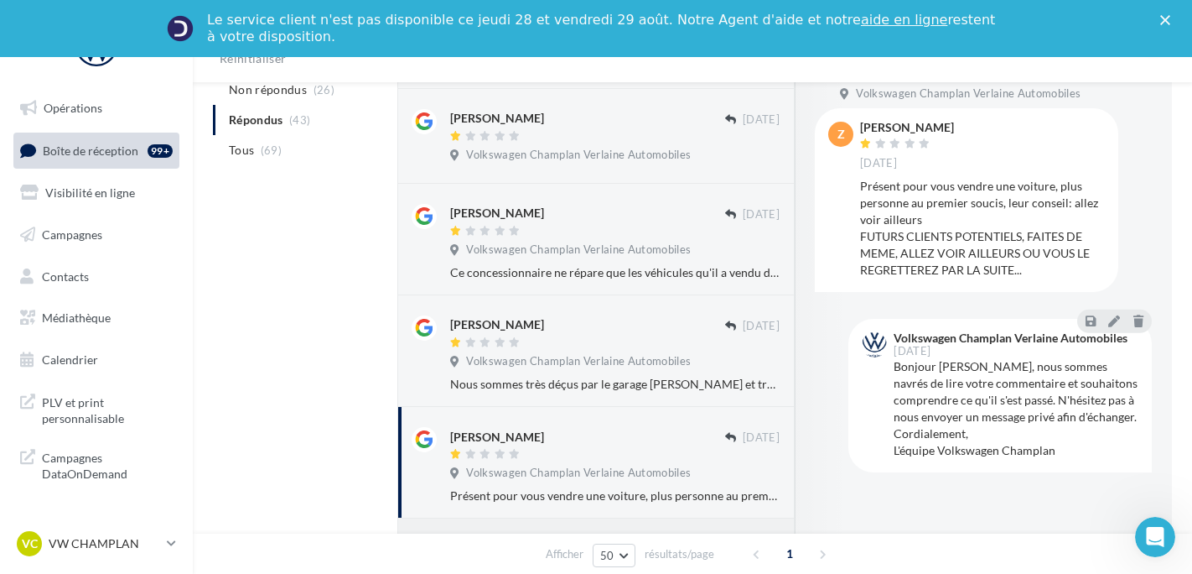
scroll to position [2497, 0]
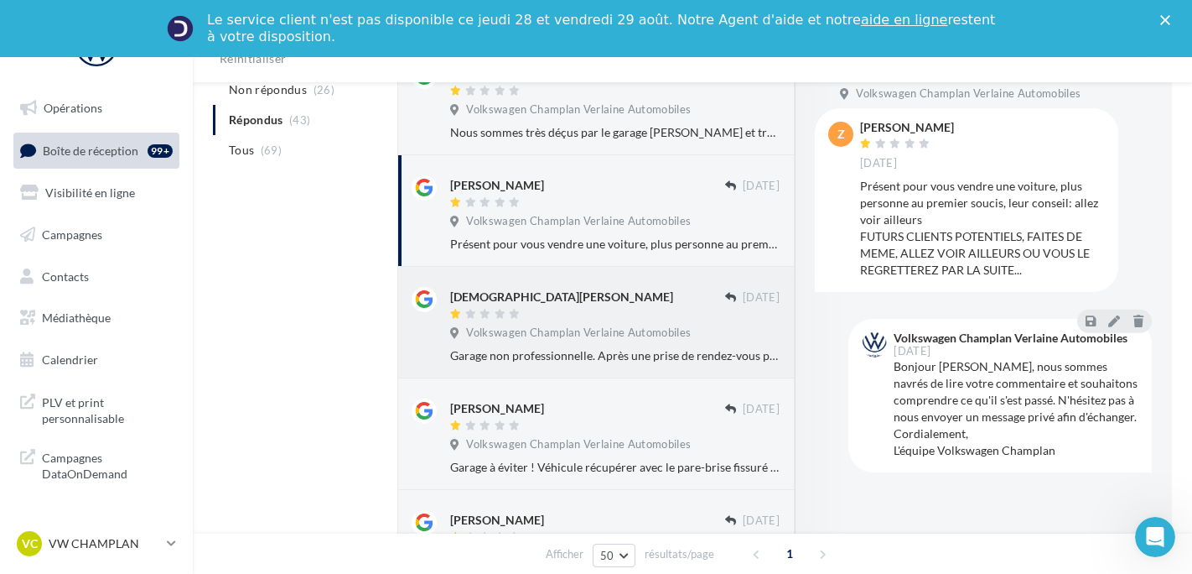
click at [580, 340] on span "Volkswagen Champlan Verlaine Automobiles" at bounding box center [578, 332] width 225 height 15
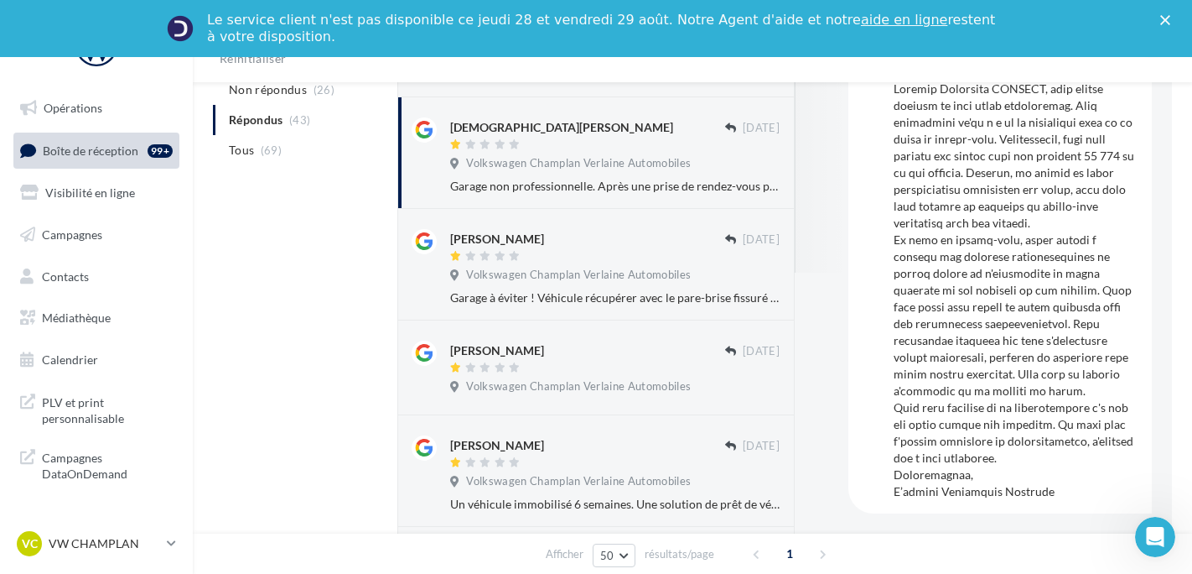
scroll to position [0, 0]
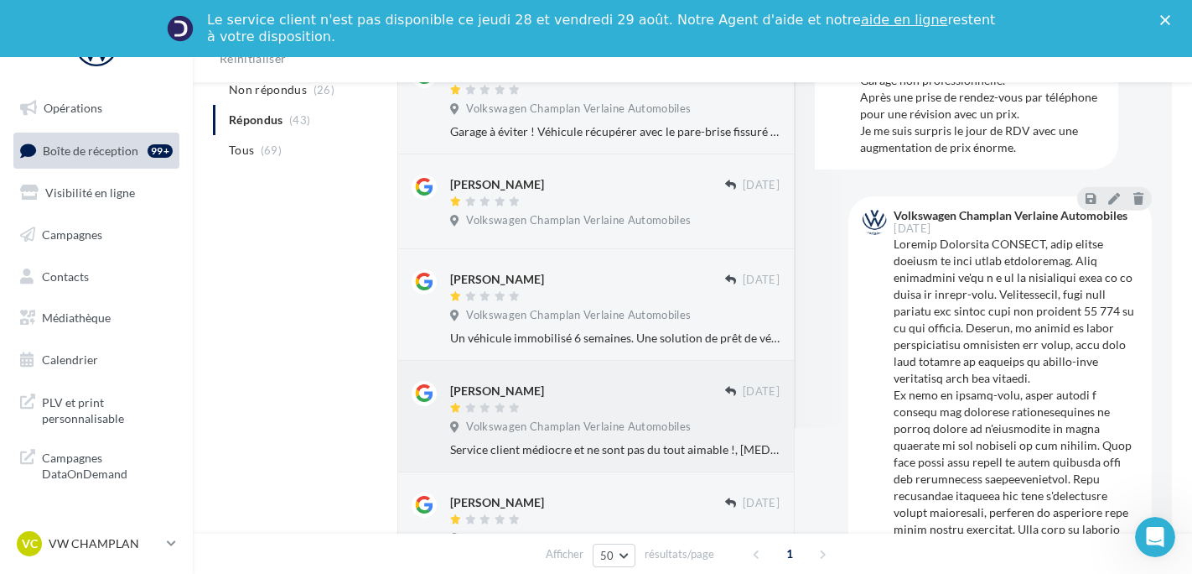
click at [602, 435] on div "[PERSON_NAME] [DATE] Volkswagen Champlan Verlaine Automobiles Service client mé…" at bounding box center [615, 419] width 330 height 77
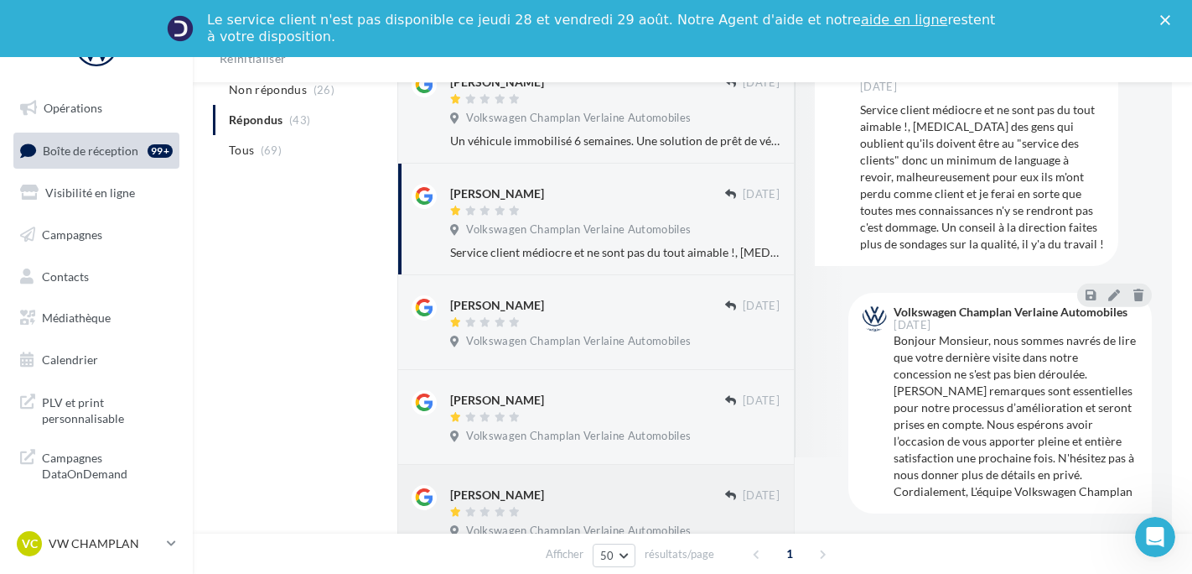
scroll to position [3084, 0]
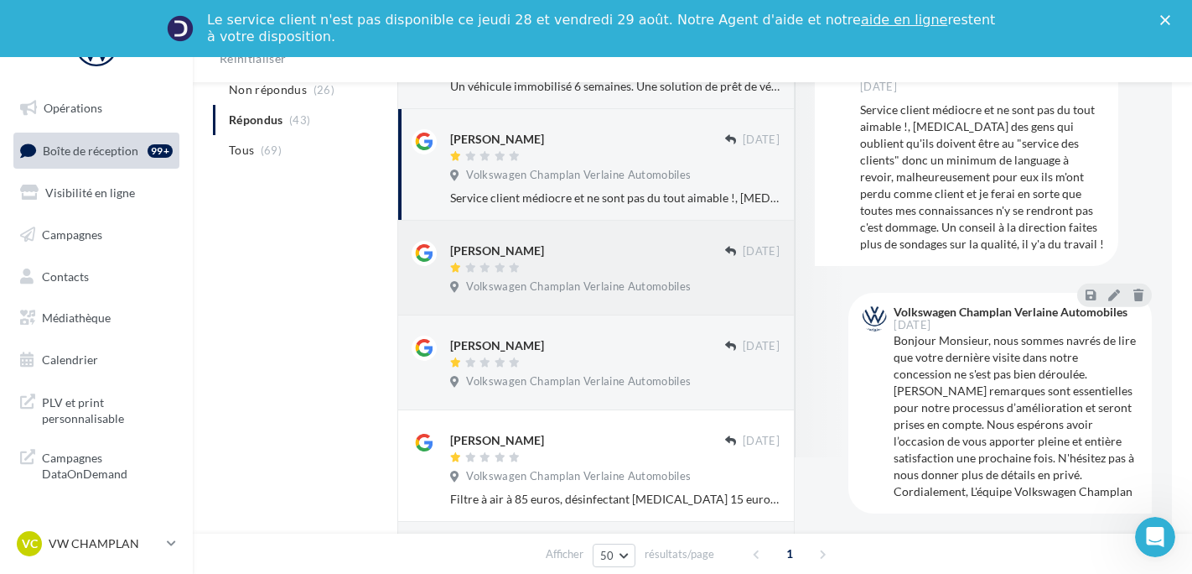
click at [608, 294] on span "Volkswagen Champlan Verlaine Automobiles" at bounding box center [578, 286] width 225 height 15
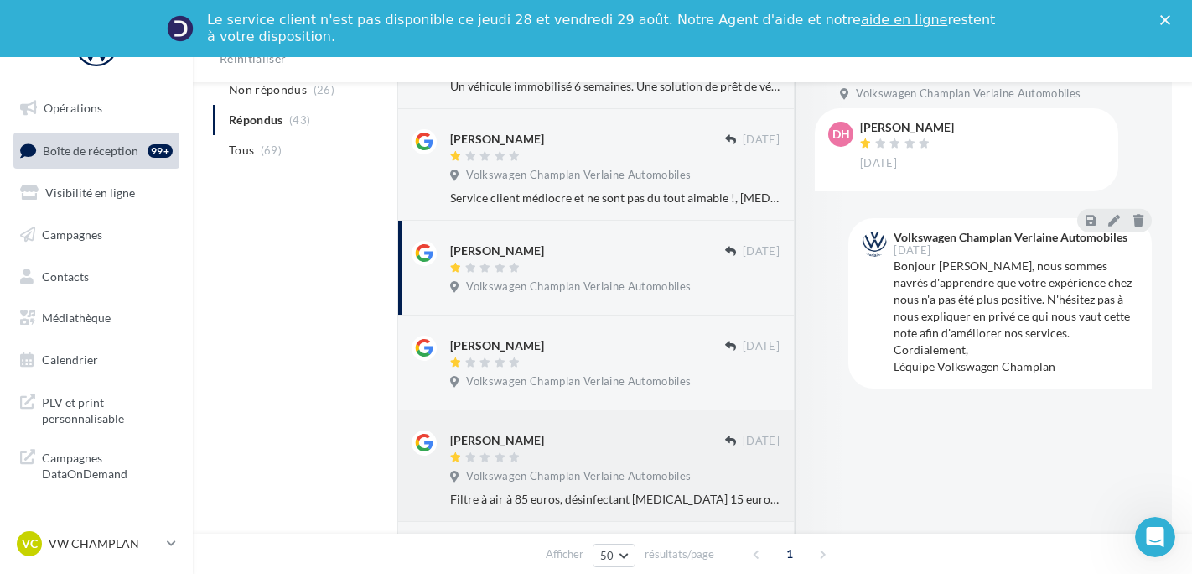
click at [572, 507] on div "[PERSON_NAME] [DATE] Volkswagen Champlan Verlaine Automobiles Filtre à air à 85…" at bounding box center [615, 468] width 330 height 77
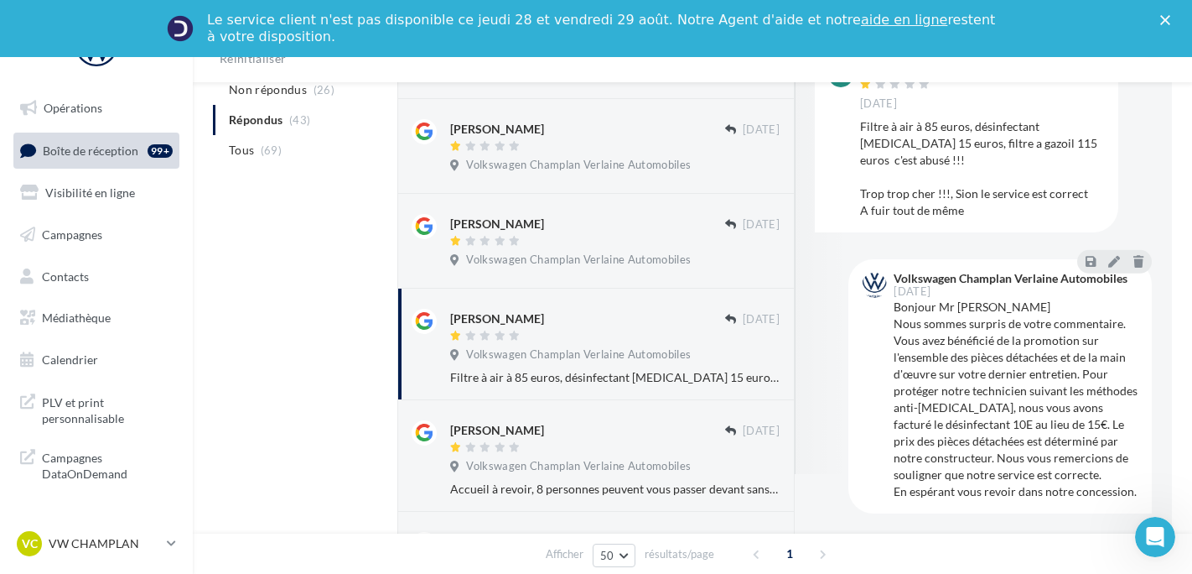
scroll to position [3252, 0]
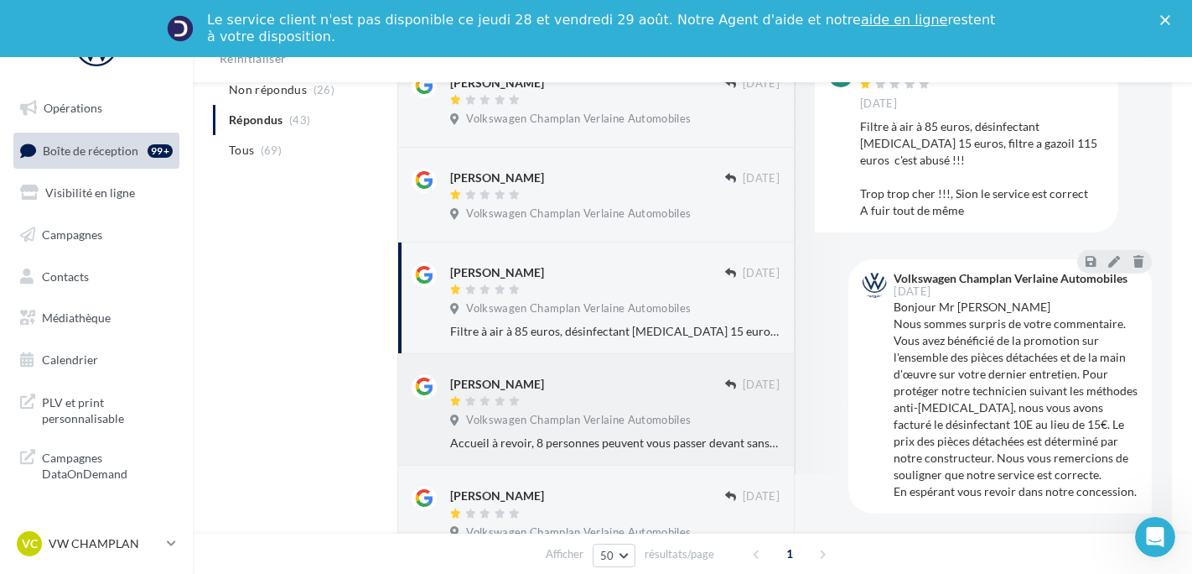
click at [545, 410] on div at bounding box center [587, 403] width 275 height 14
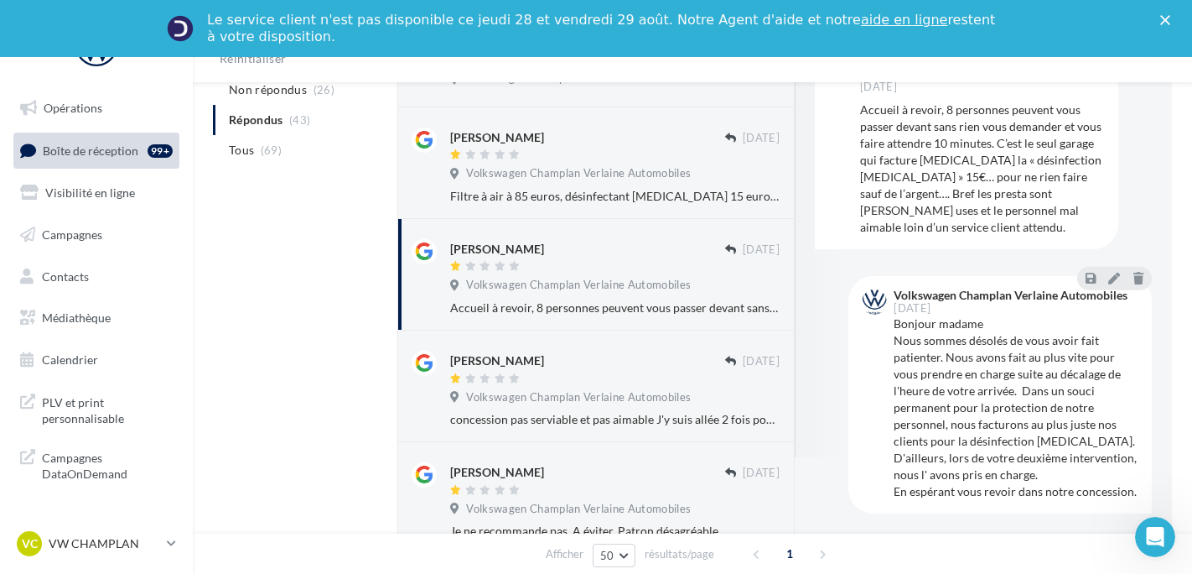
scroll to position [3419, 0]
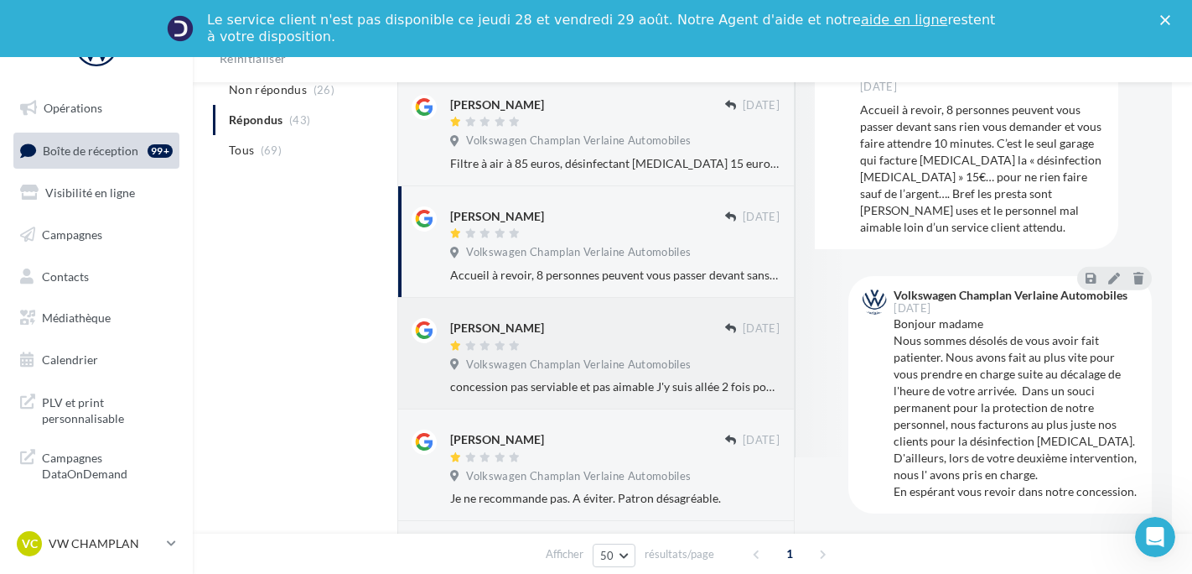
click at [562, 409] on div "[PERSON_NAME] [DATE] Volkswagen Champlan Verlaine Automobiles concession pas se…" at bounding box center [595, 354] width 397 height 112
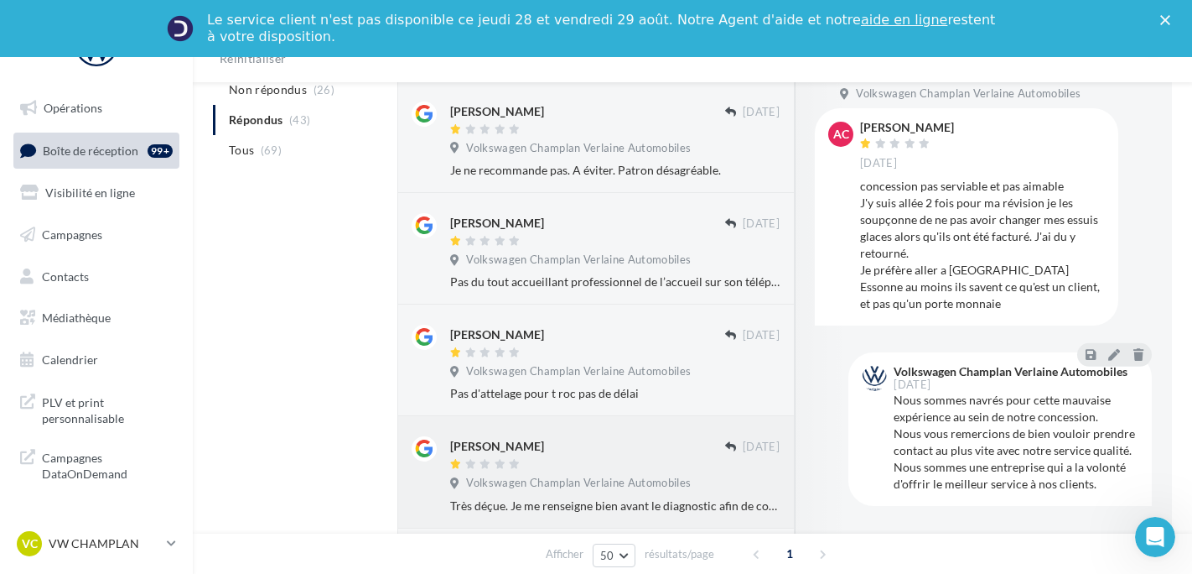
scroll to position [3838, 0]
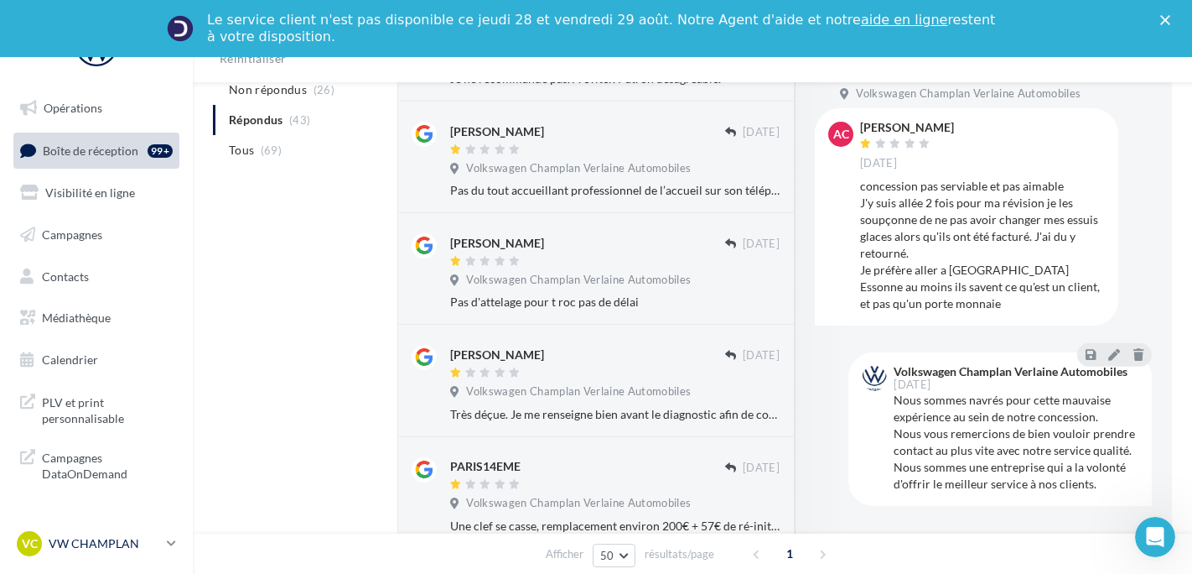
click at [138, 544] on p "VW CHAMPLAN" at bounding box center [105, 543] width 112 height 17
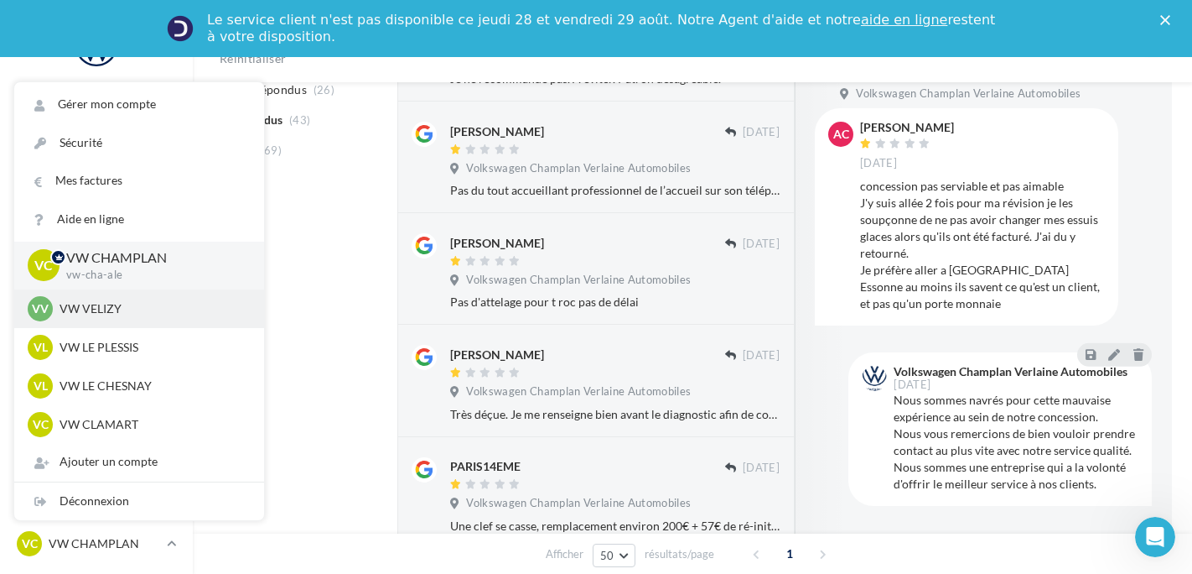
click at [91, 308] on p "VW VELIZY" at bounding box center [152, 308] width 184 height 17
